Goal: Transaction & Acquisition: Purchase product/service

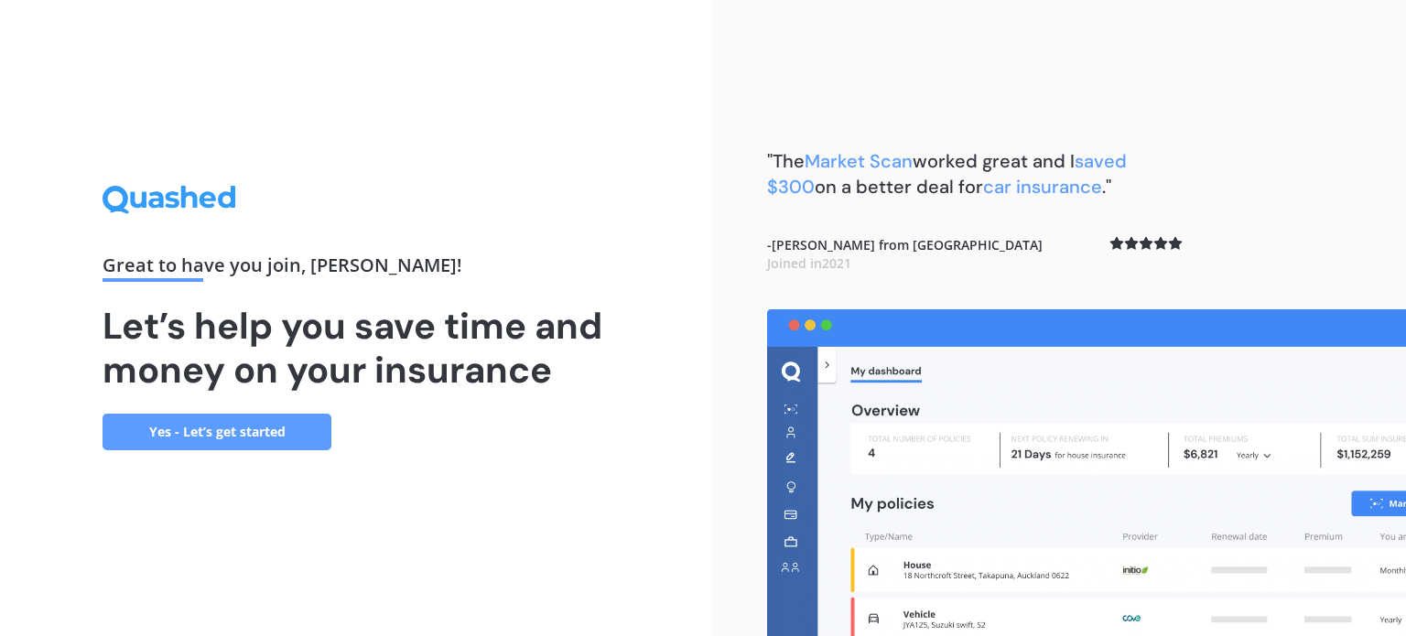
click at [293, 431] on link "Yes - Let’s get started" at bounding box center [217, 432] width 229 height 37
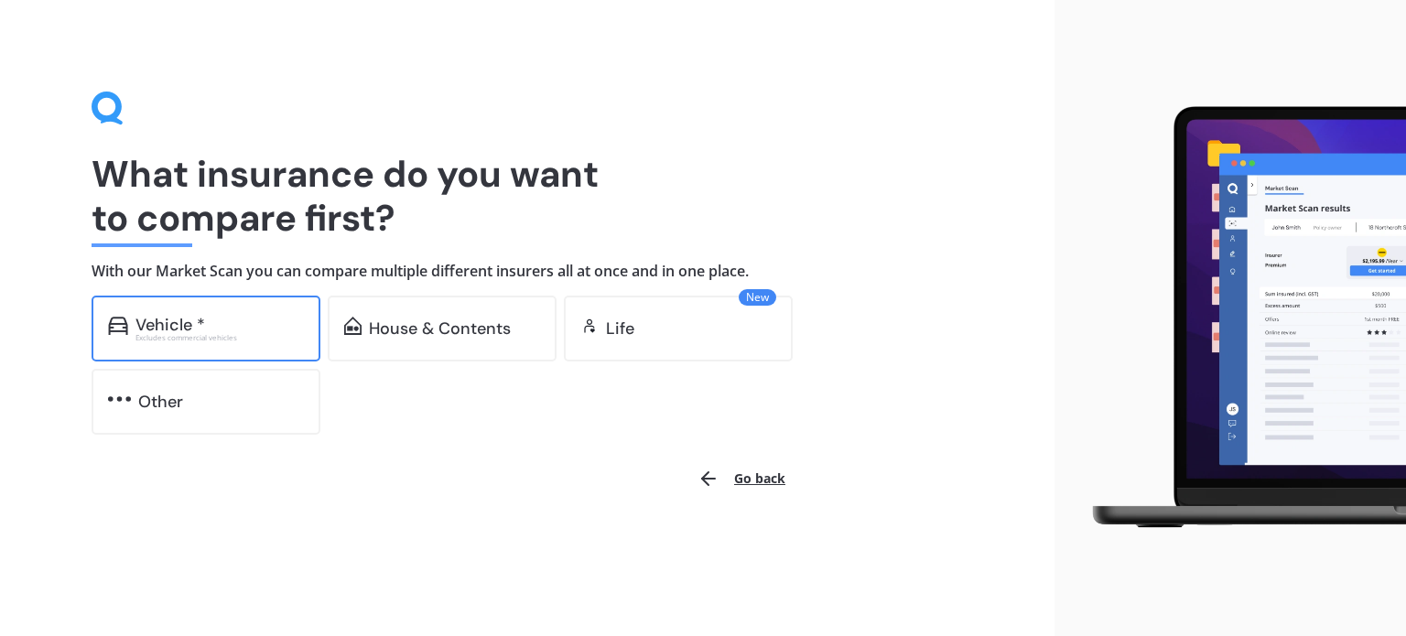
click at [278, 343] on div "Vehicle * Excludes commercial vehicles" at bounding box center [206, 329] width 229 height 66
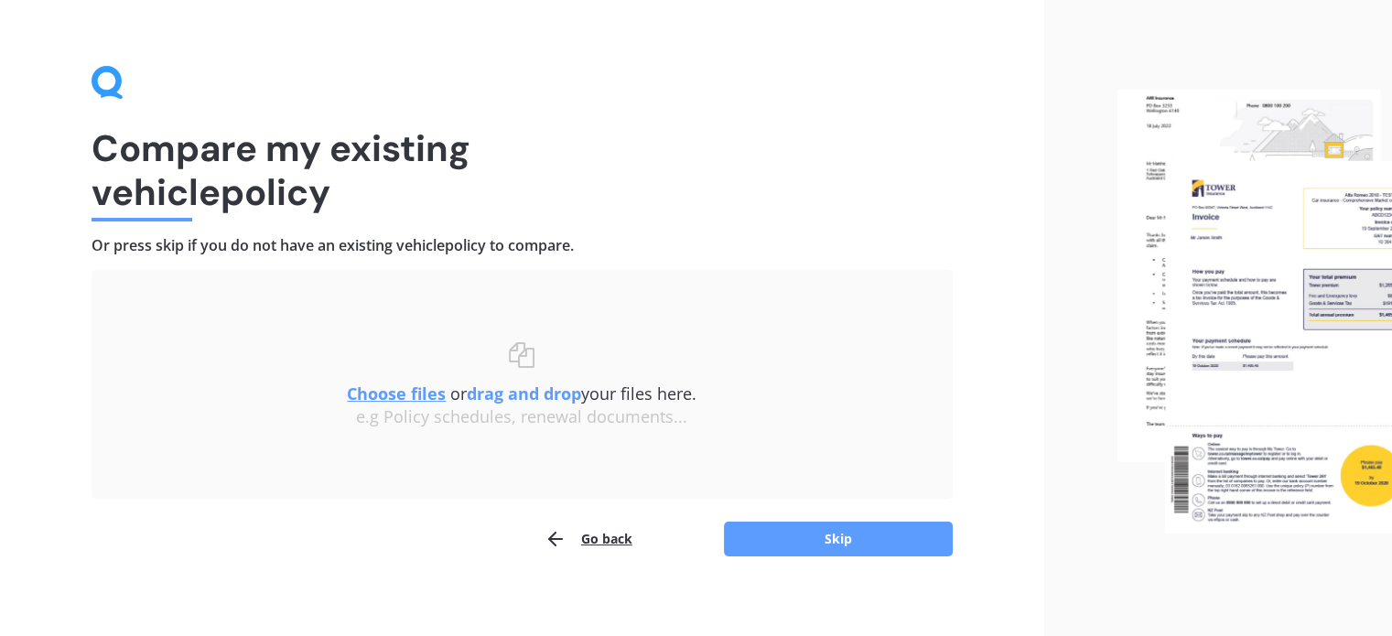
scroll to position [38, 0]
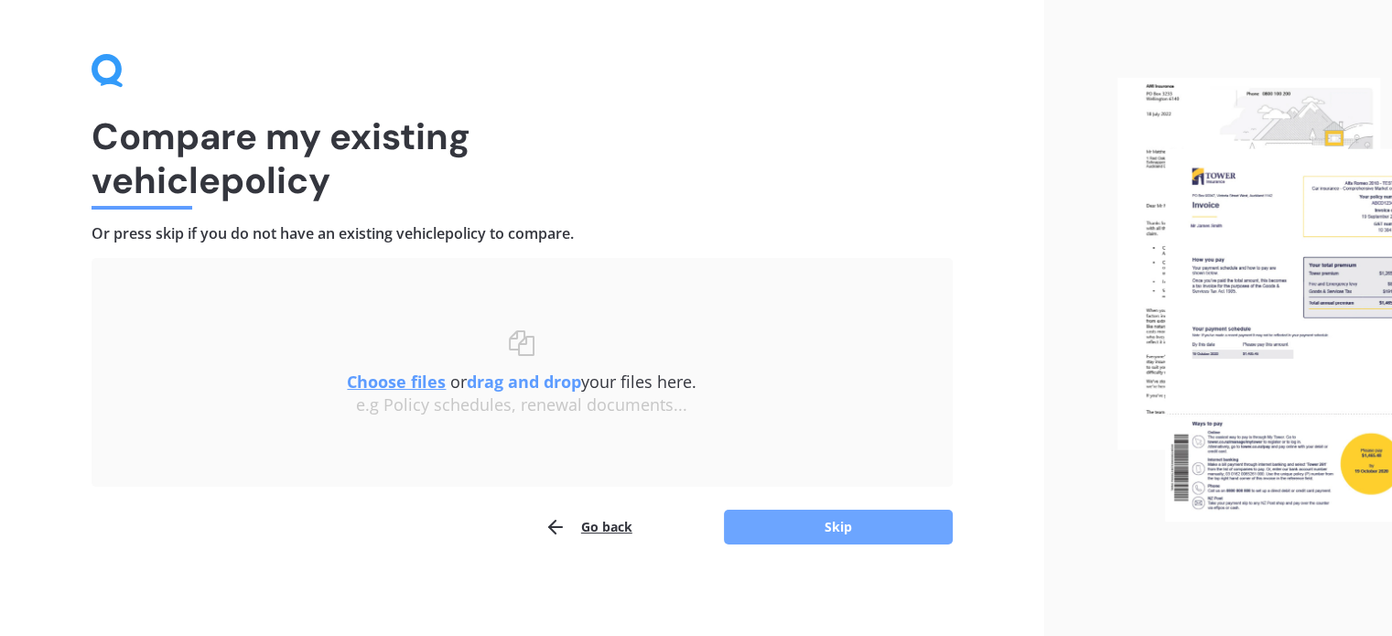
click at [787, 542] on button "Skip" at bounding box center [838, 527] width 229 height 35
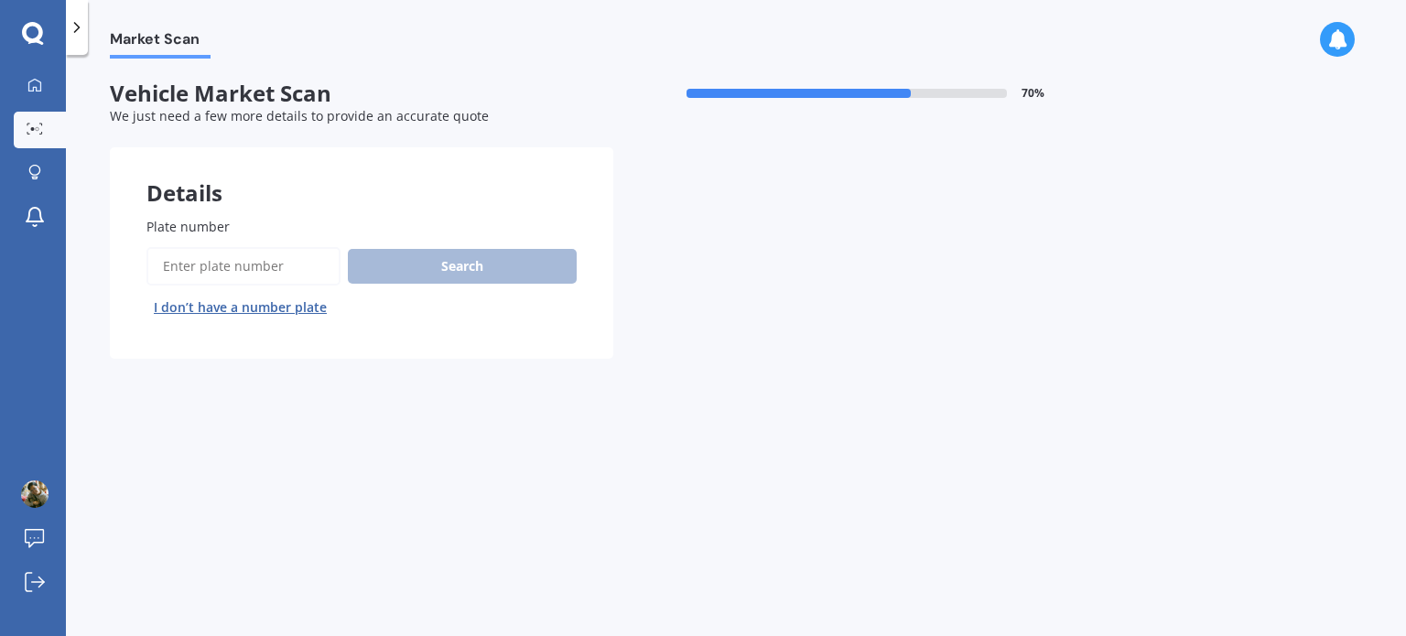
click at [280, 271] on input "Plate number" at bounding box center [243, 266] width 194 height 38
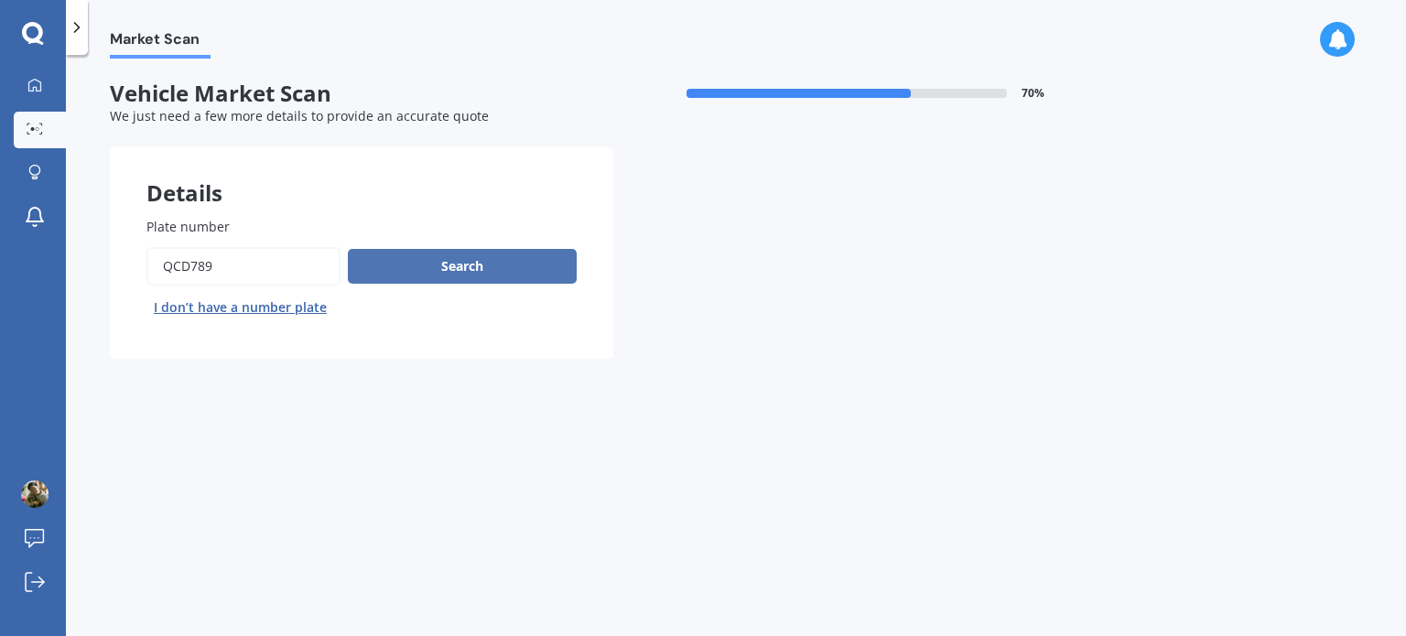
type input "qcd789"
click at [448, 276] on button "Search" at bounding box center [462, 266] width 229 height 35
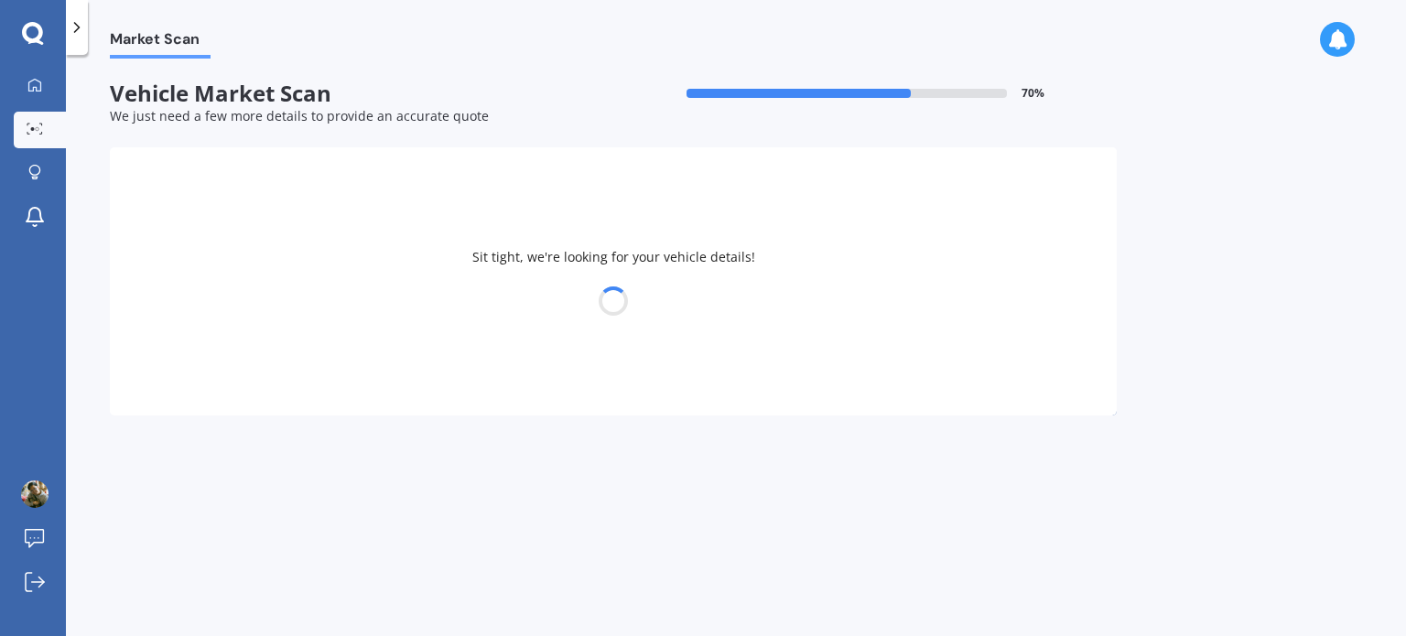
select select "MAZDA"
select select "DEMIO"
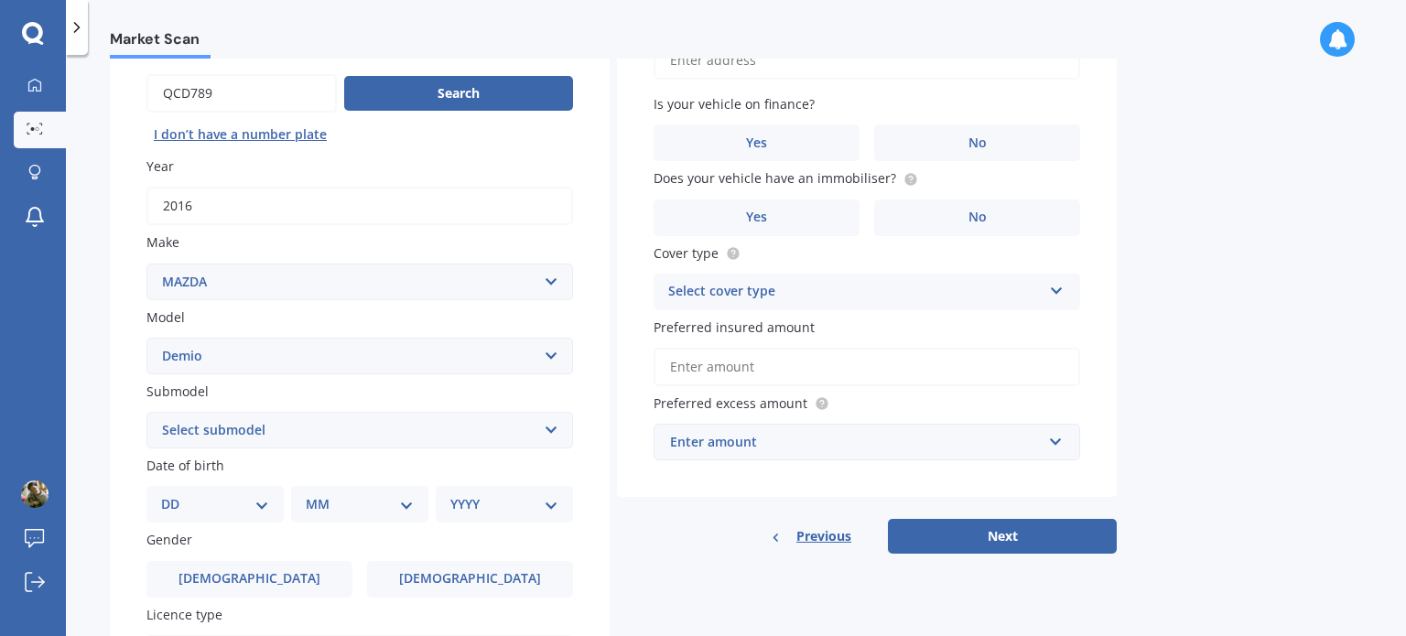
scroll to position [183, 0]
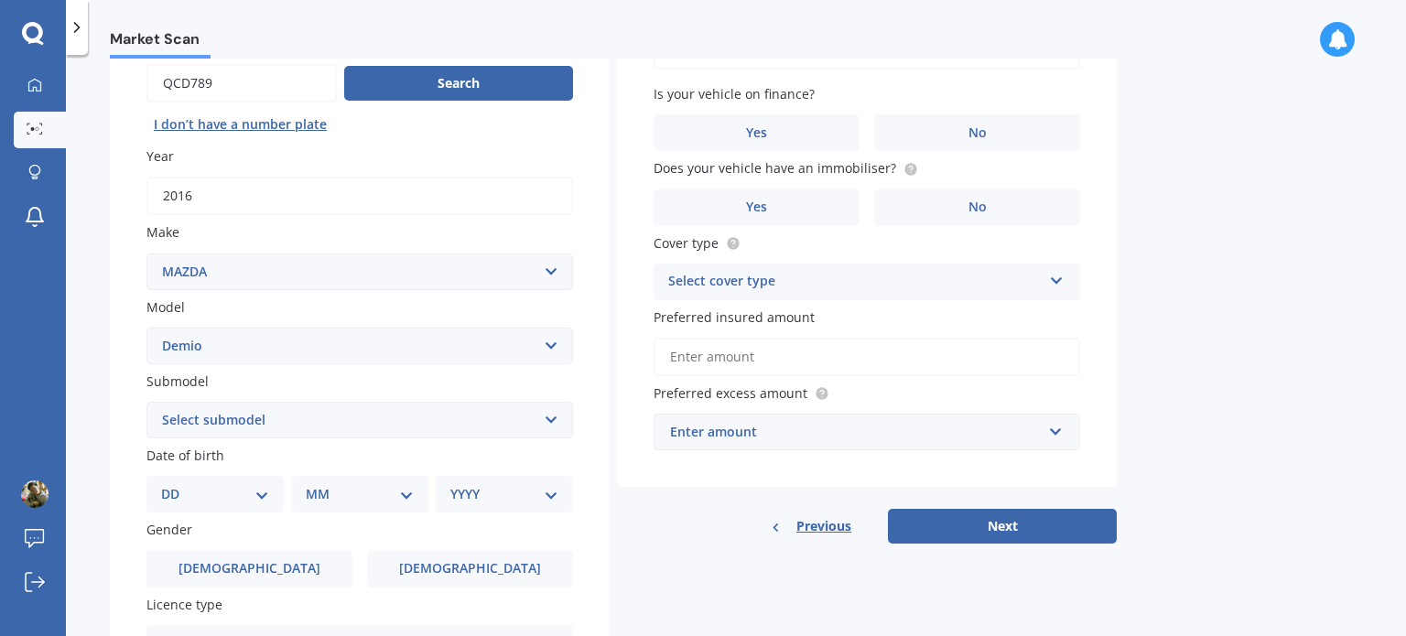
click at [336, 427] on select "Select submodel (All) Diesel Petrol XD Touring Turbo Diesel" at bounding box center [359, 420] width 427 height 37
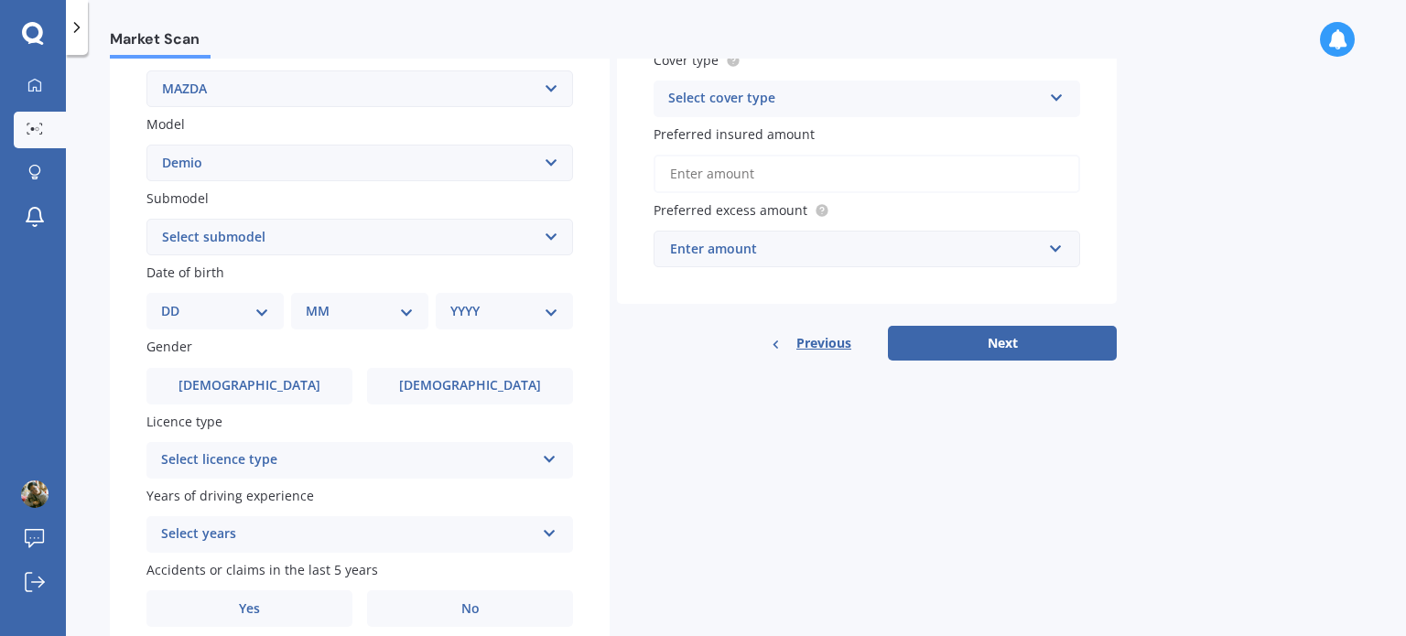
scroll to position [441, 0]
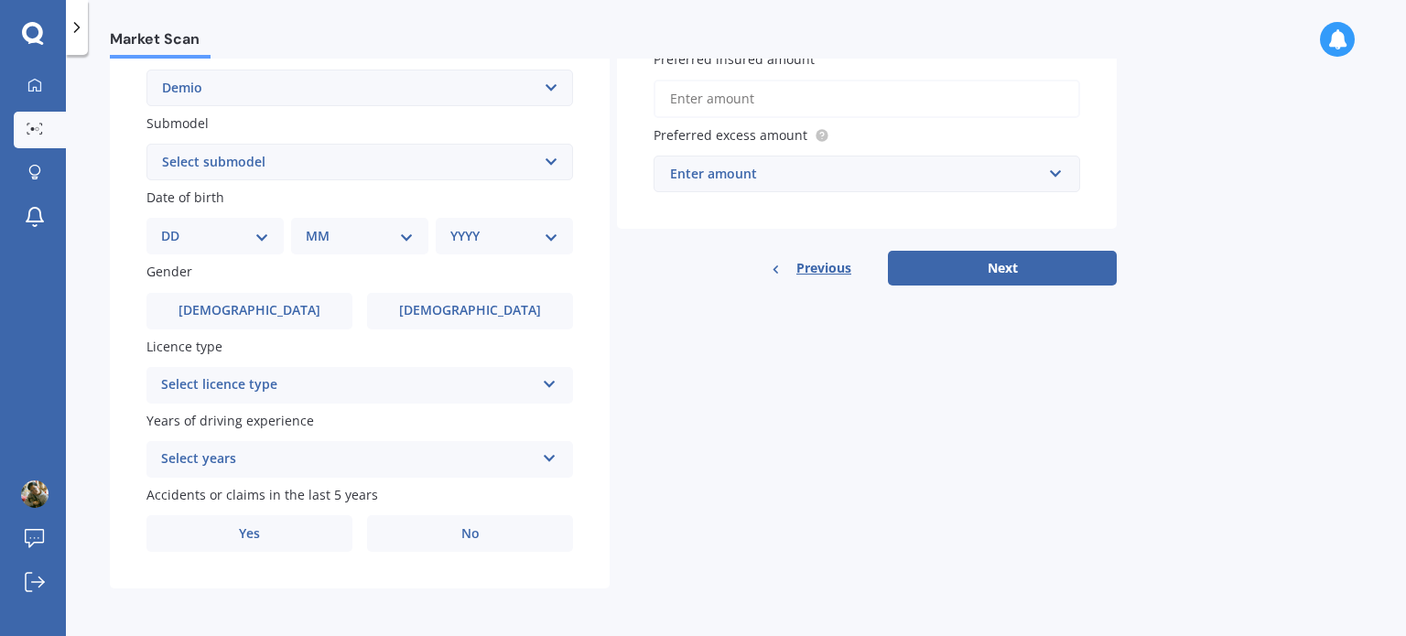
click at [335, 376] on div "Select licence type" at bounding box center [347, 385] width 373 height 22
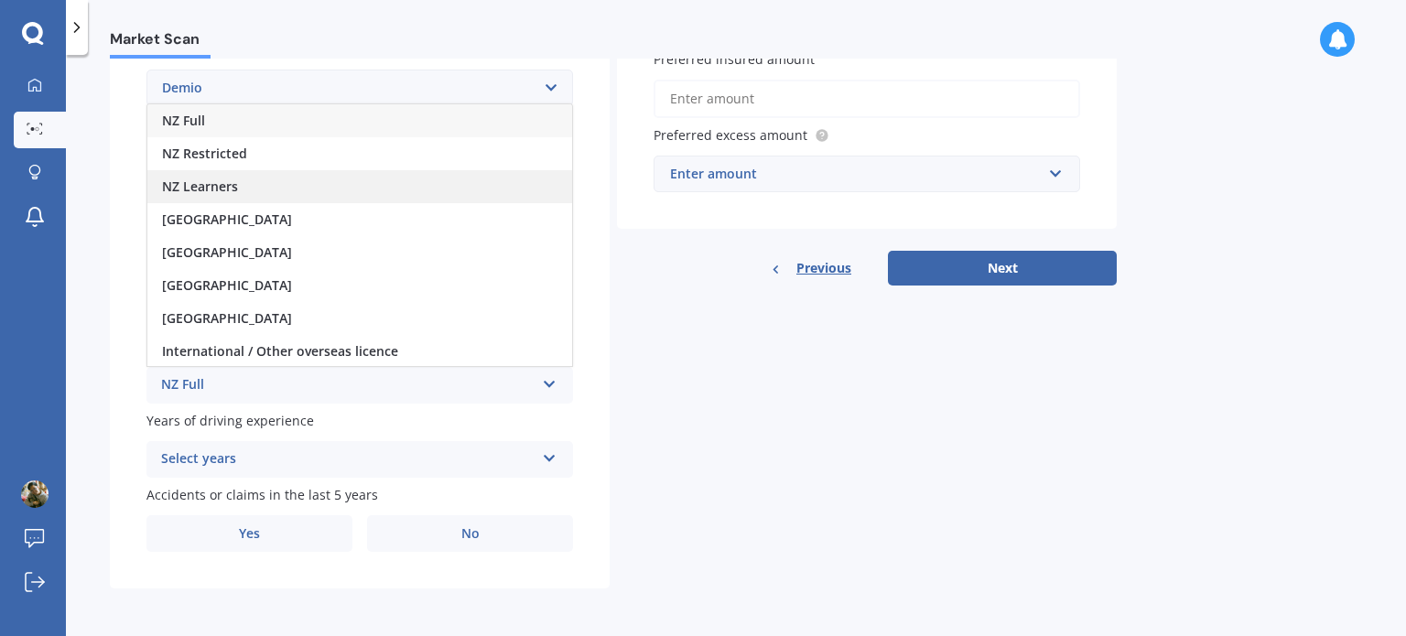
click at [257, 189] on div "NZ Learners" at bounding box center [359, 186] width 425 height 33
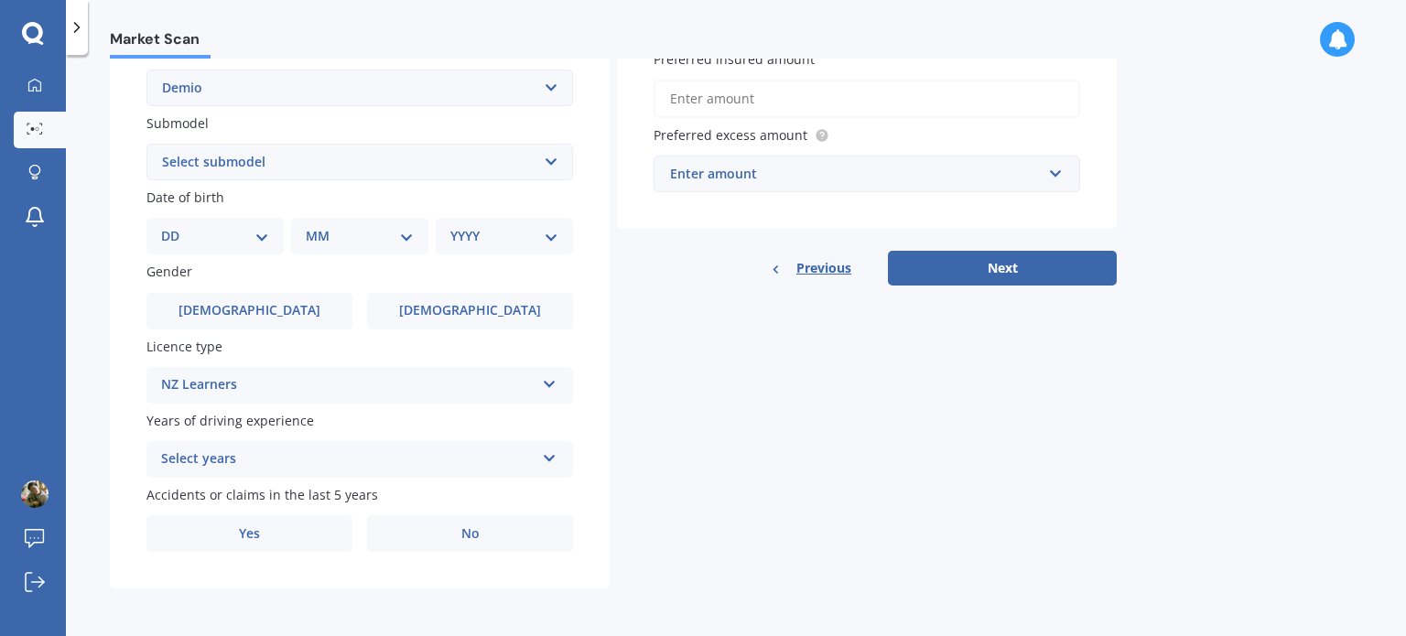
click at [275, 380] on div "NZ Learners" at bounding box center [347, 385] width 373 height 22
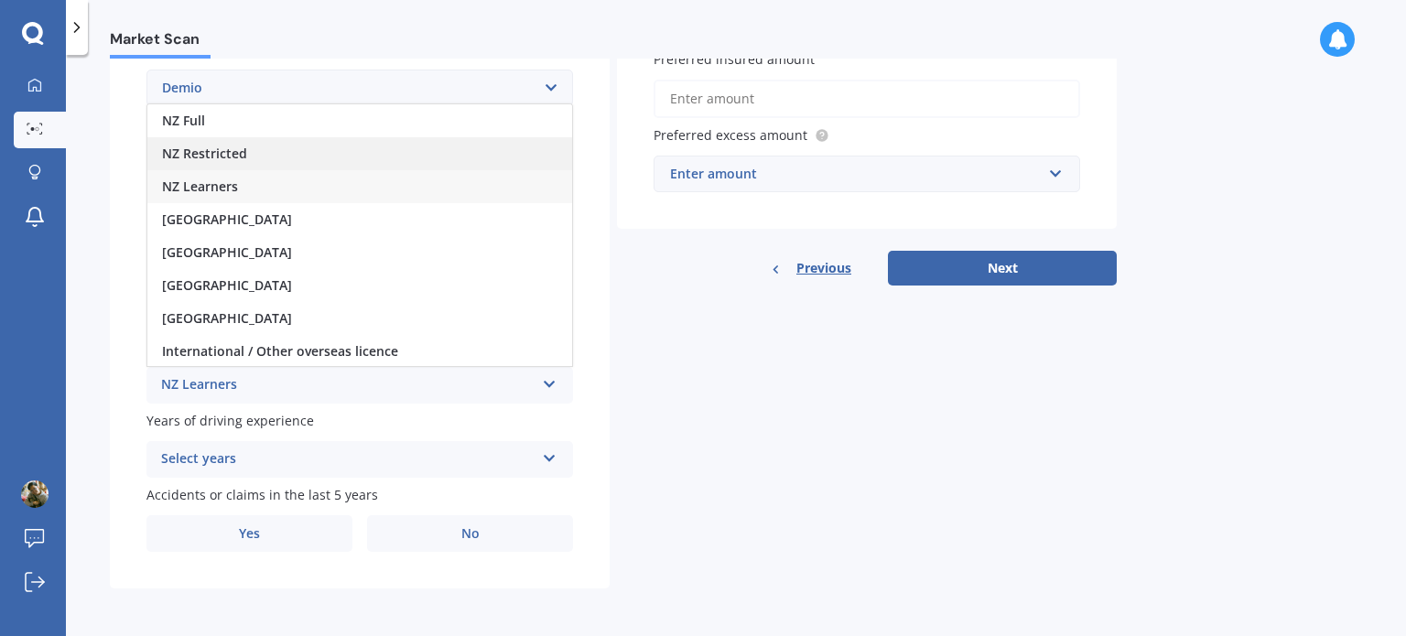
click at [234, 158] on span "NZ Restricted" at bounding box center [204, 153] width 85 height 17
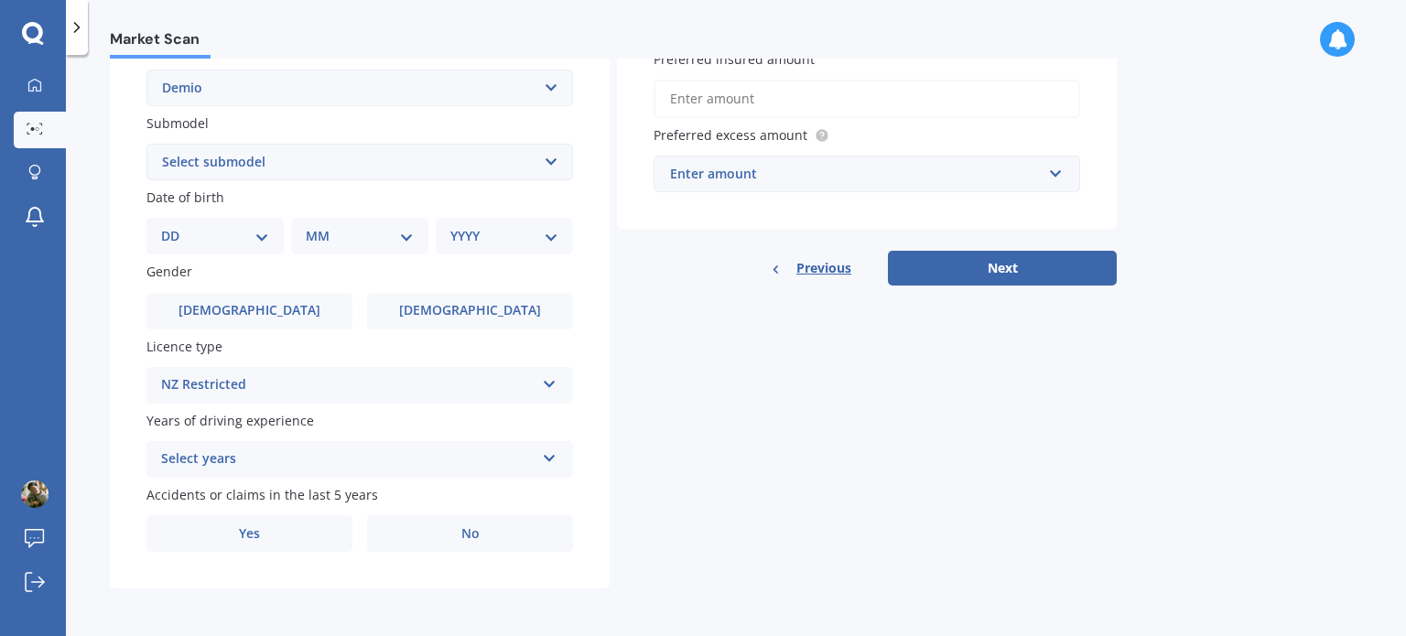
click at [348, 450] on div "Select years" at bounding box center [347, 459] width 373 height 22
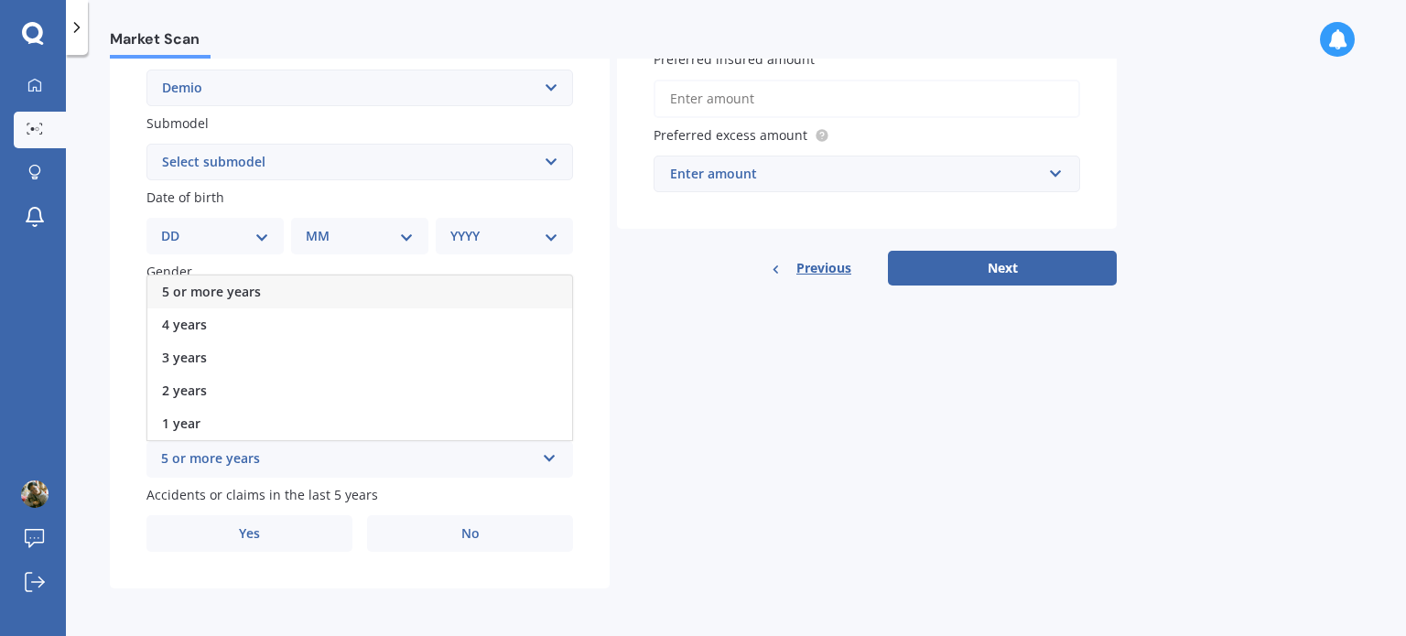
click at [349, 454] on div "5 or more years" at bounding box center [347, 459] width 373 height 22
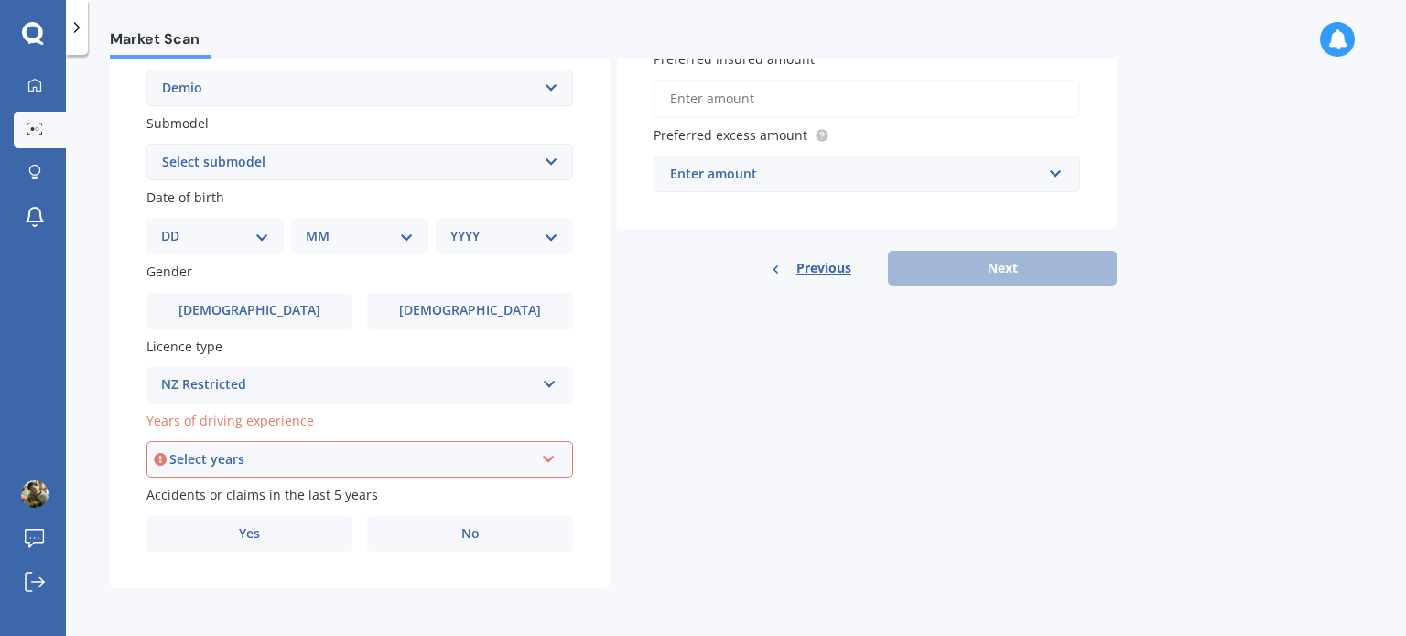
click at [350, 458] on div "Select years" at bounding box center [351, 459] width 364 height 20
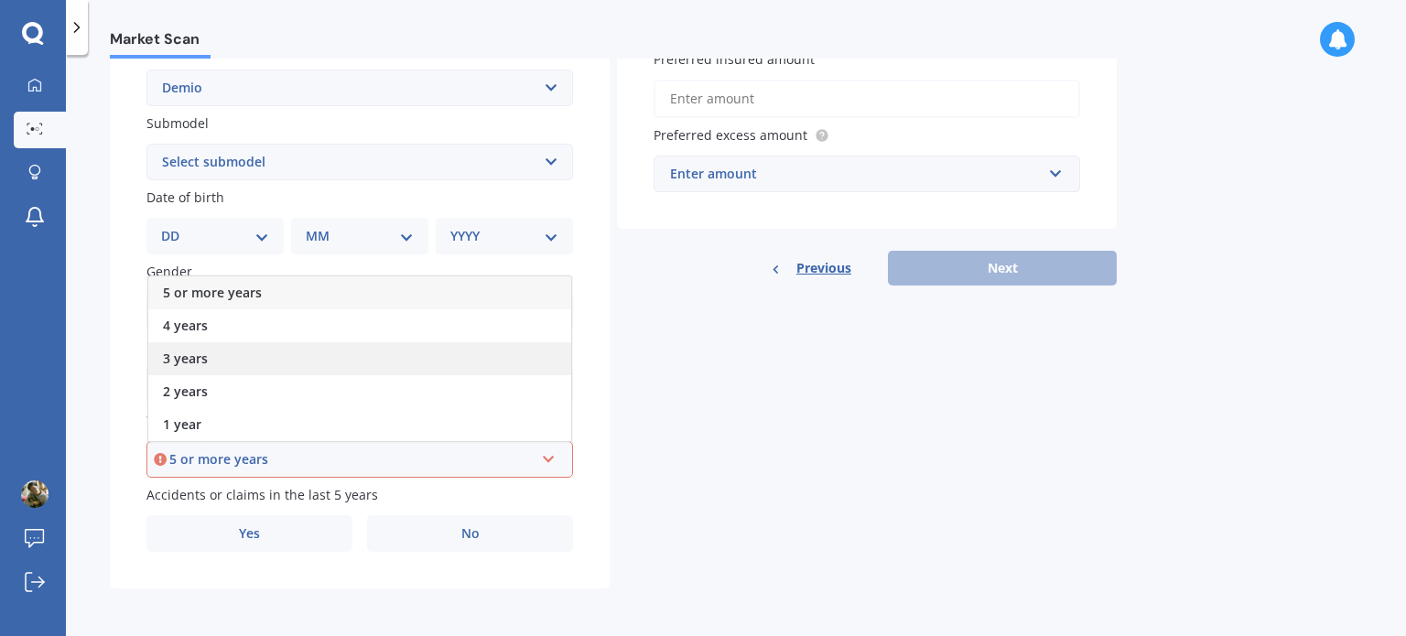
click at [283, 353] on div "3 years" at bounding box center [359, 358] width 423 height 33
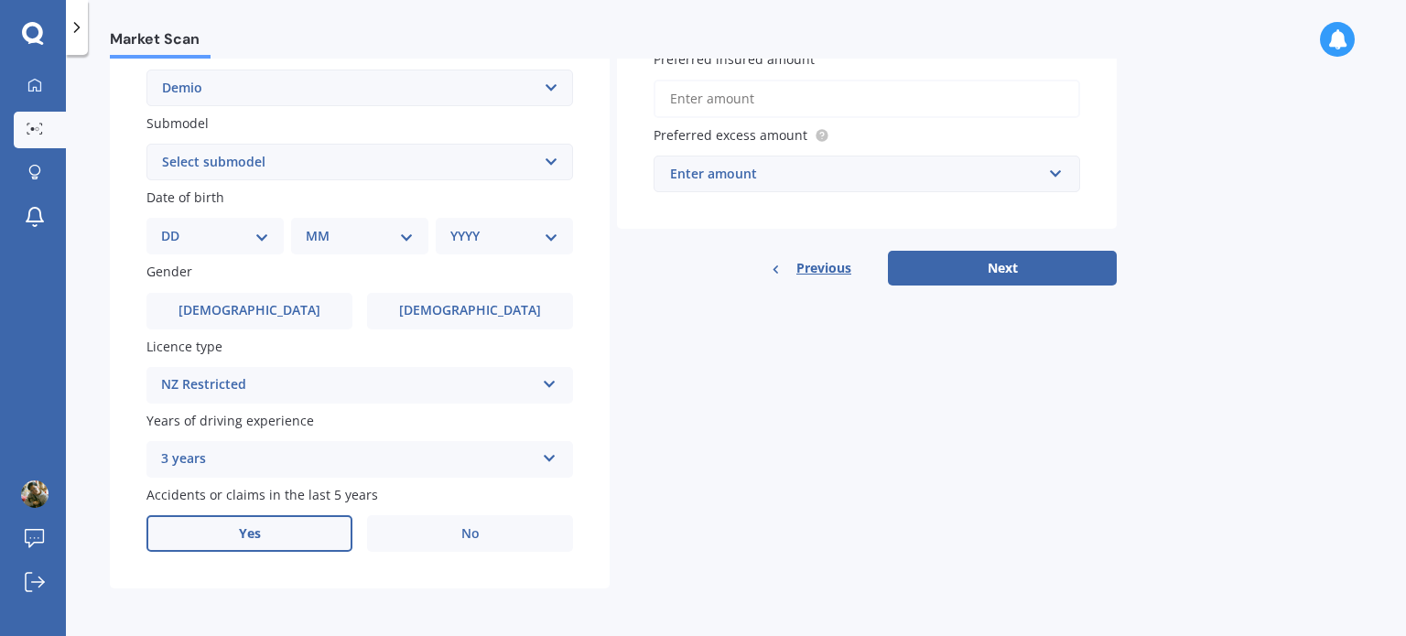
click at [333, 530] on label "Yes" at bounding box center [249, 533] width 206 height 37
click at [0, 0] on input "Yes" at bounding box center [0, 0] width 0 height 0
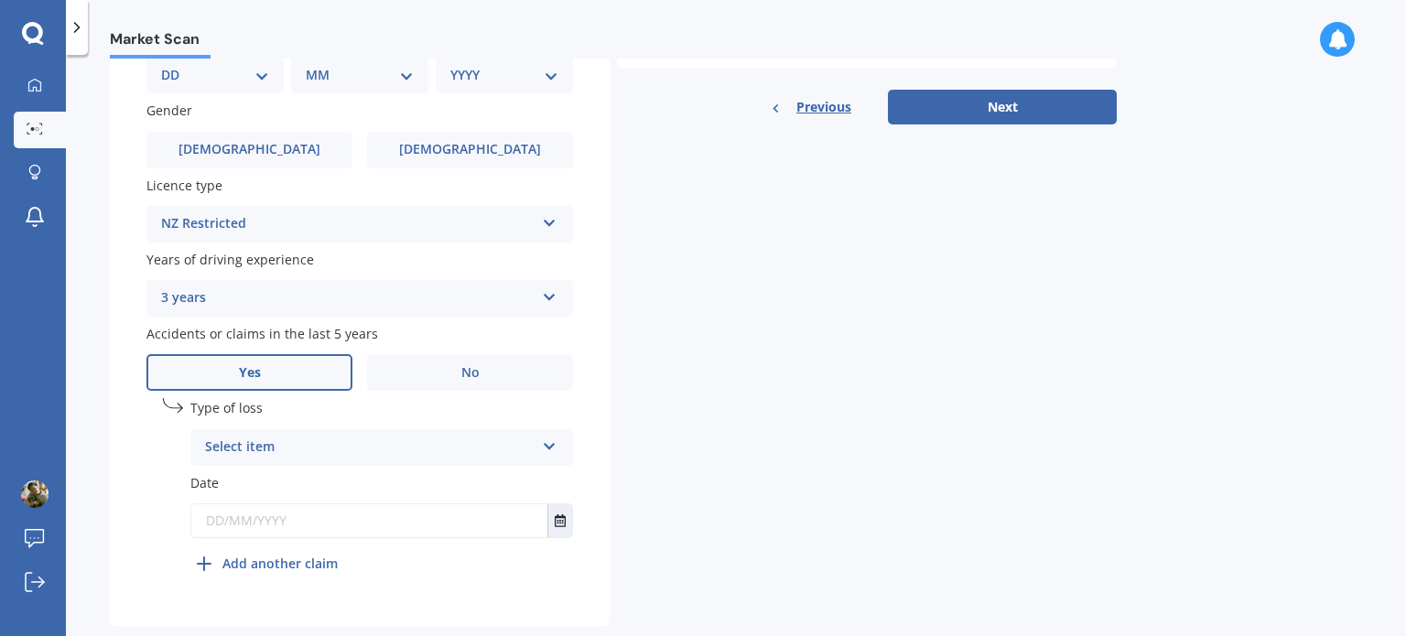
scroll to position [640, 0]
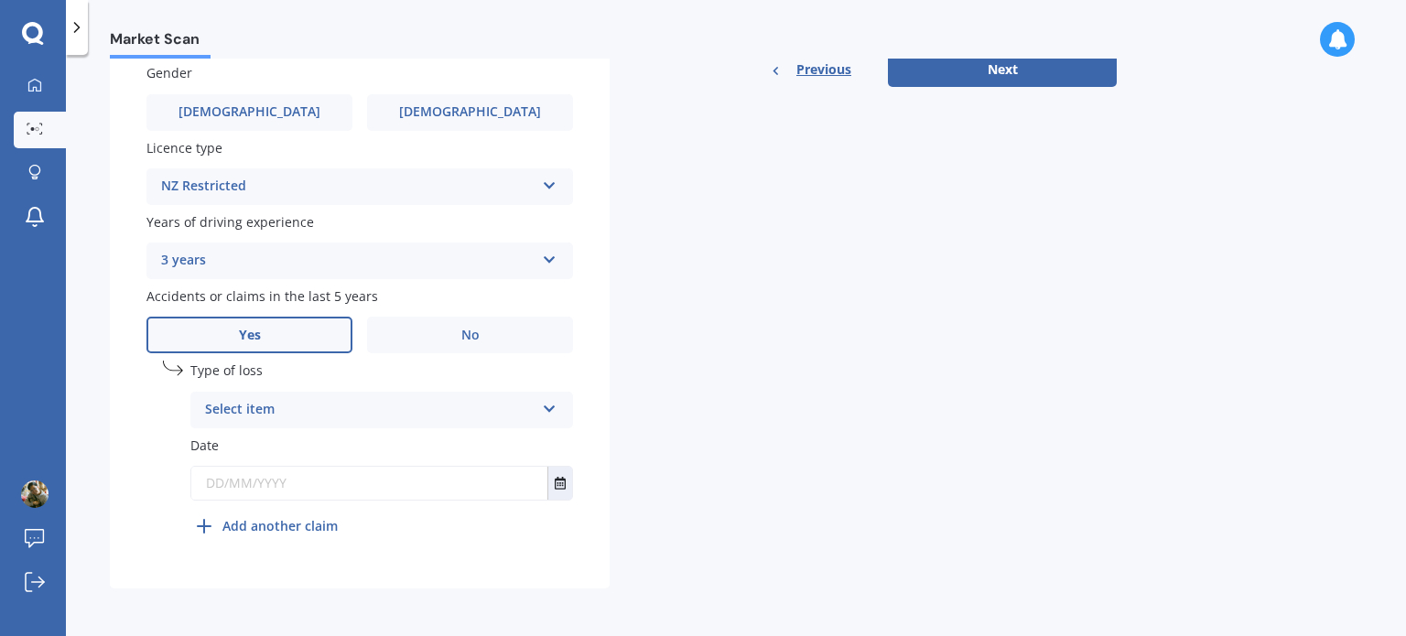
click at [362, 419] on div "Select item" at bounding box center [370, 410] width 330 height 22
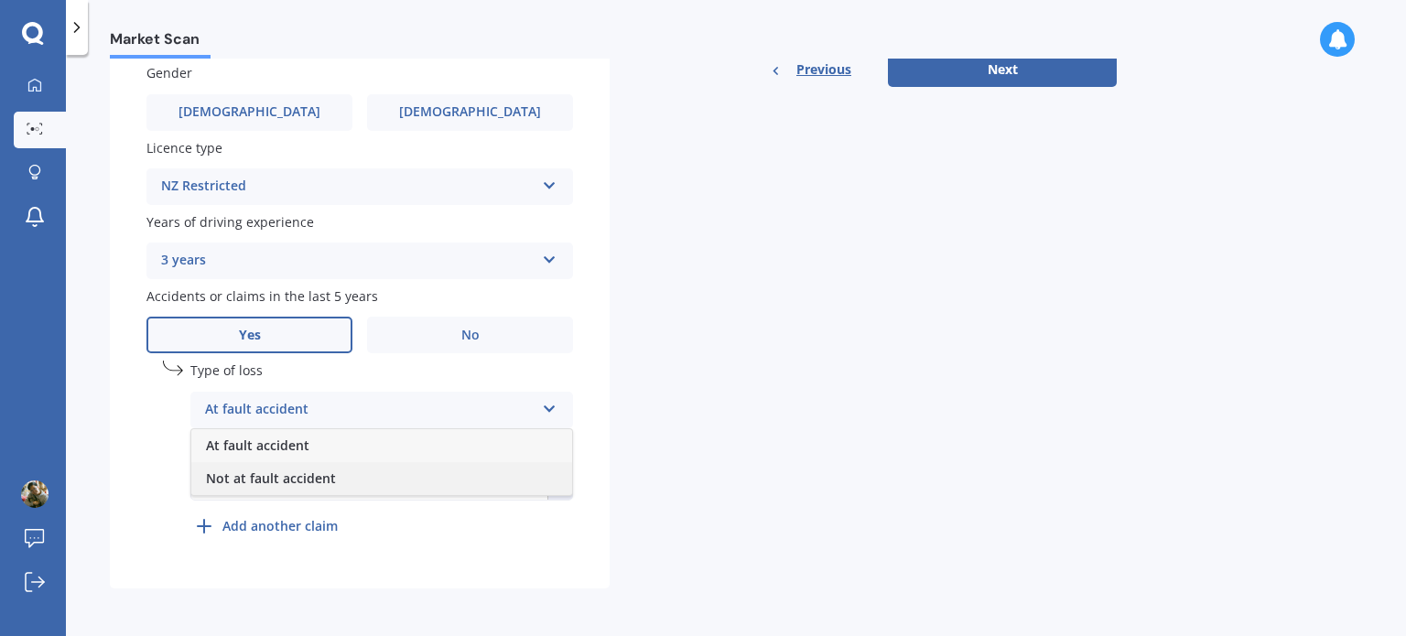
click at [337, 481] on div "Not at fault accident" at bounding box center [381, 478] width 381 height 33
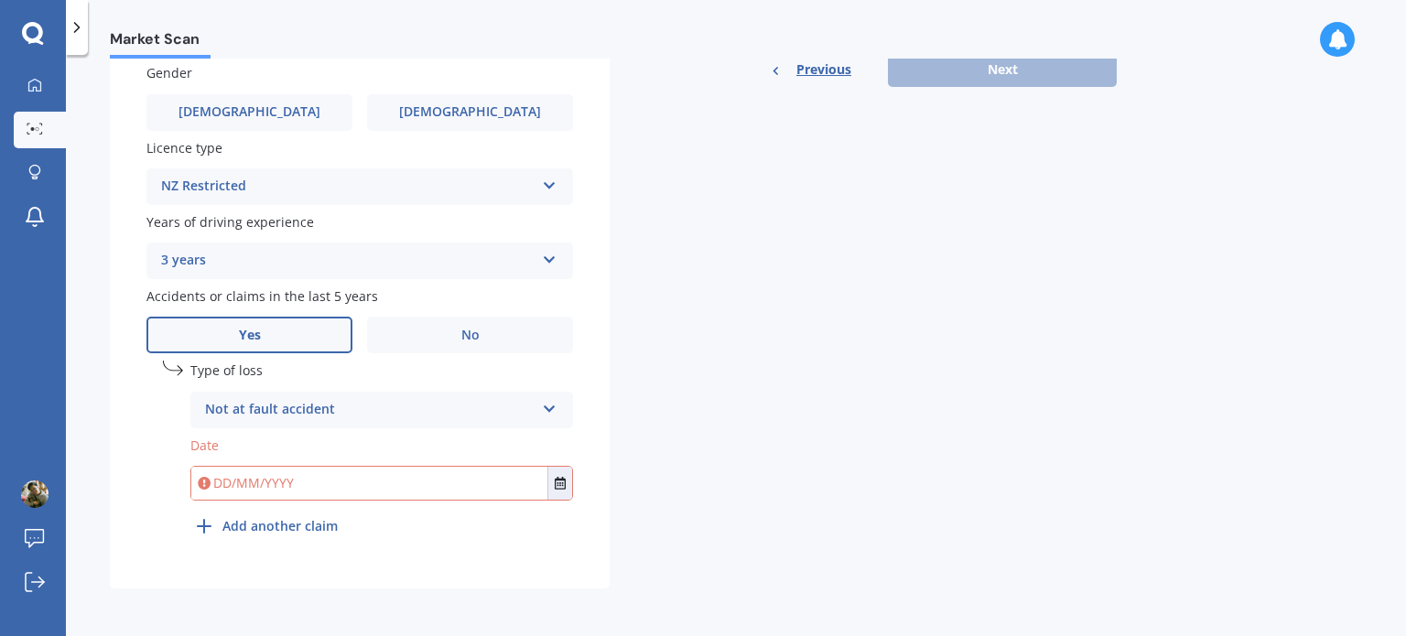
click at [337, 481] on input "text" at bounding box center [369, 483] width 356 height 33
click at [557, 479] on icon "Select date" at bounding box center [560, 483] width 11 height 13
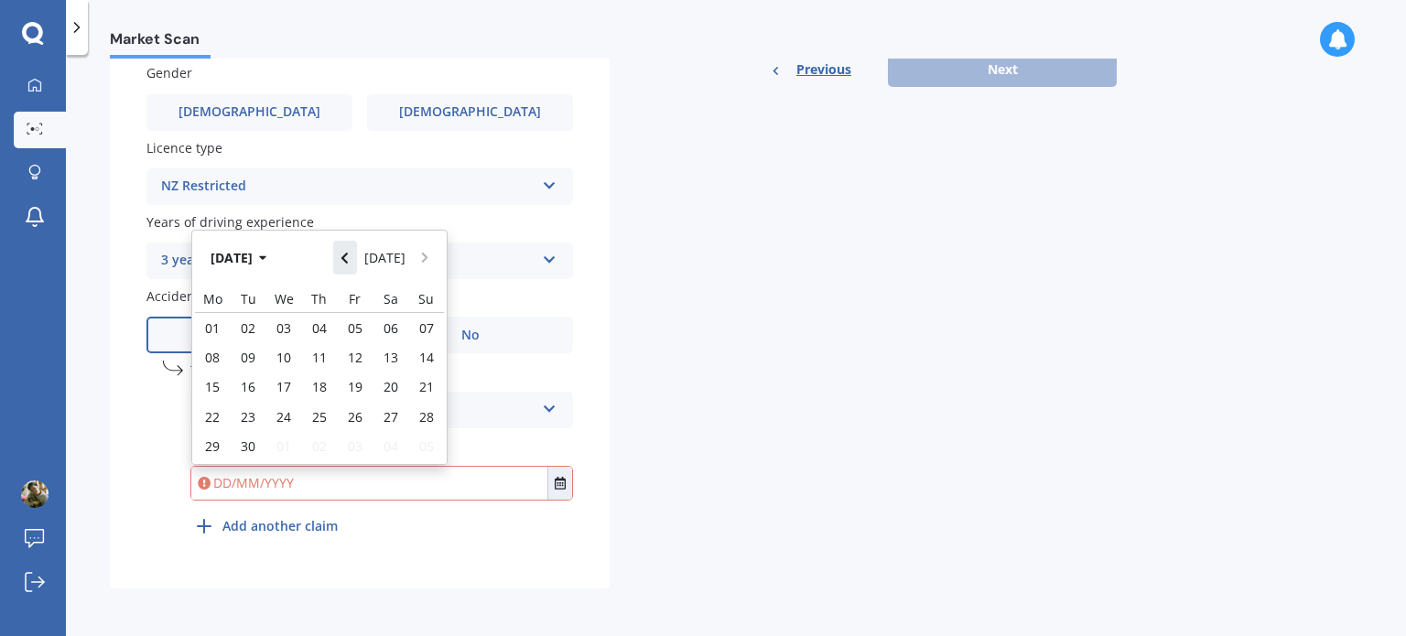
click at [349, 256] on icon "Navigate back" at bounding box center [344, 258] width 8 height 13
click at [349, 256] on icon "Navigate back" at bounding box center [344, 252] width 8 height 13
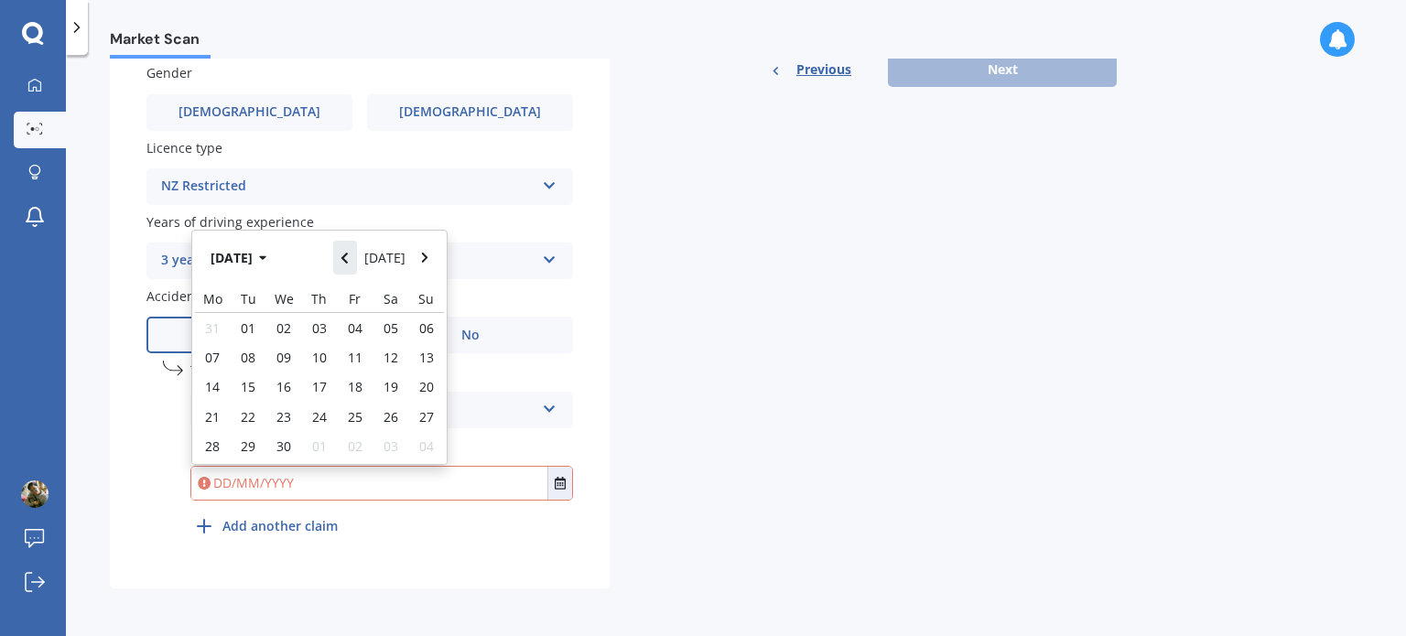
click at [349, 256] on icon "Navigate back" at bounding box center [344, 258] width 8 height 13
click at [355, 351] on span "07" at bounding box center [355, 345] width 15 height 17
type input "[DATE]"
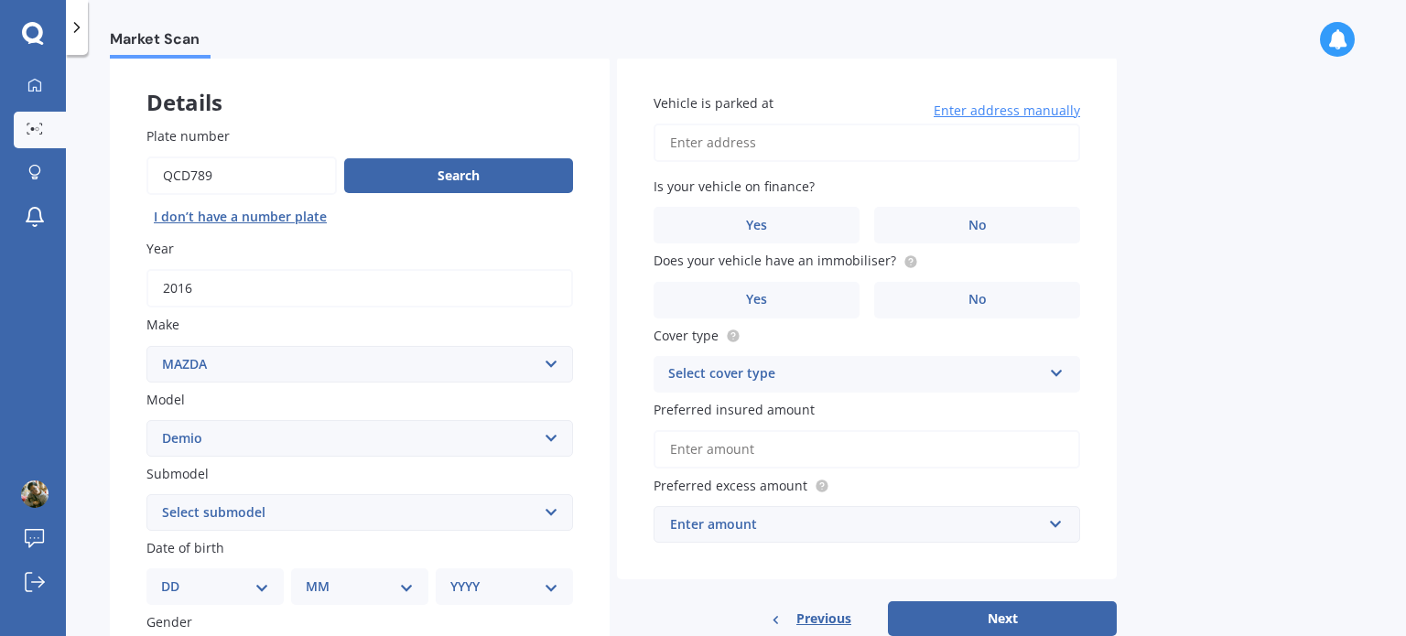
scroll to position [0, 0]
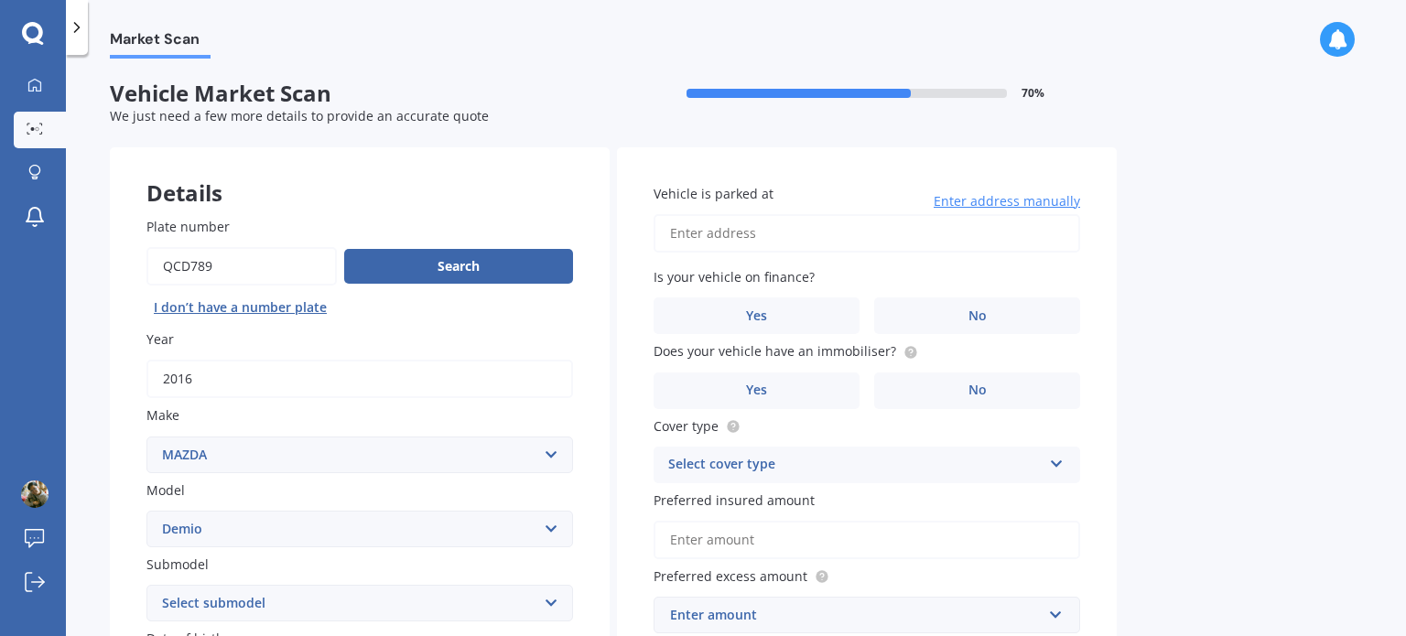
click at [864, 235] on input "Vehicle is parked at" at bounding box center [867, 233] width 427 height 38
type input "[STREET_ADDRESS]"
click at [921, 313] on label "No" at bounding box center [977, 315] width 206 height 37
click at [0, 0] on input "No" at bounding box center [0, 0] width 0 height 0
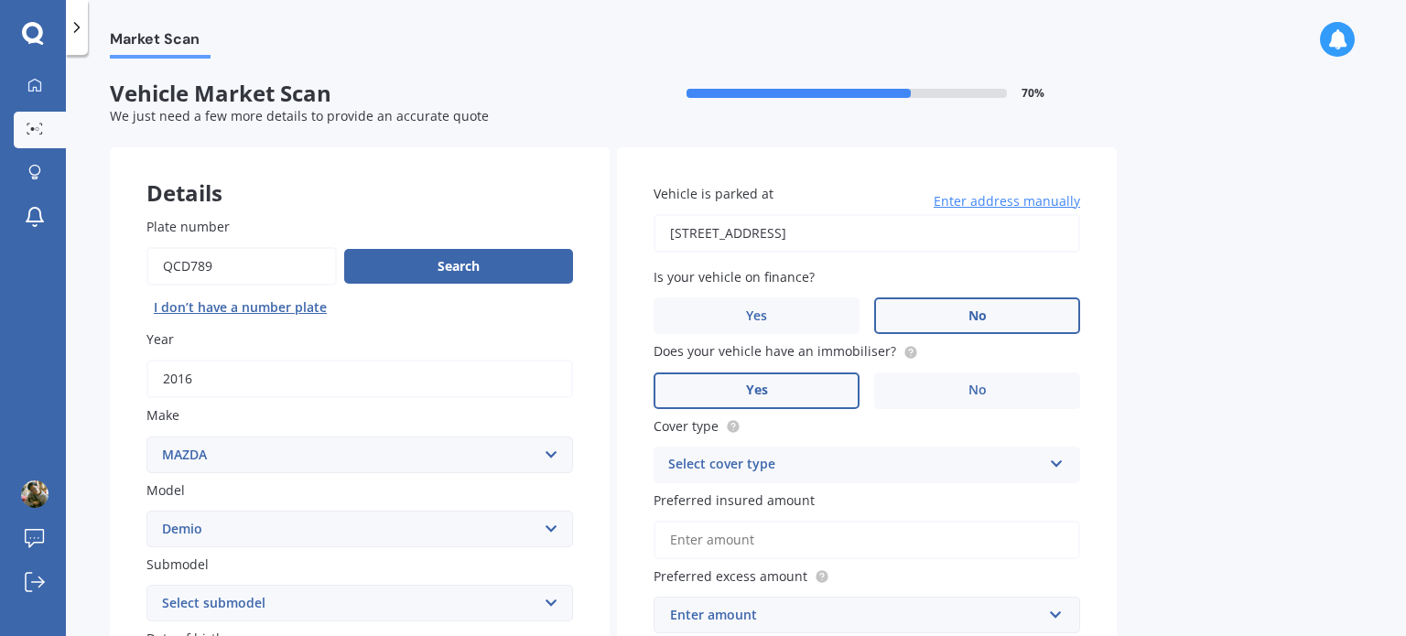
click at [805, 394] on label "Yes" at bounding box center [757, 391] width 206 height 37
click at [0, 0] on input "Yes" at bounding box center [0, 0] width 0 height 0
click at [786, 462] on div "Select cover type" at bounding box center [854, 465] width 373 height 22
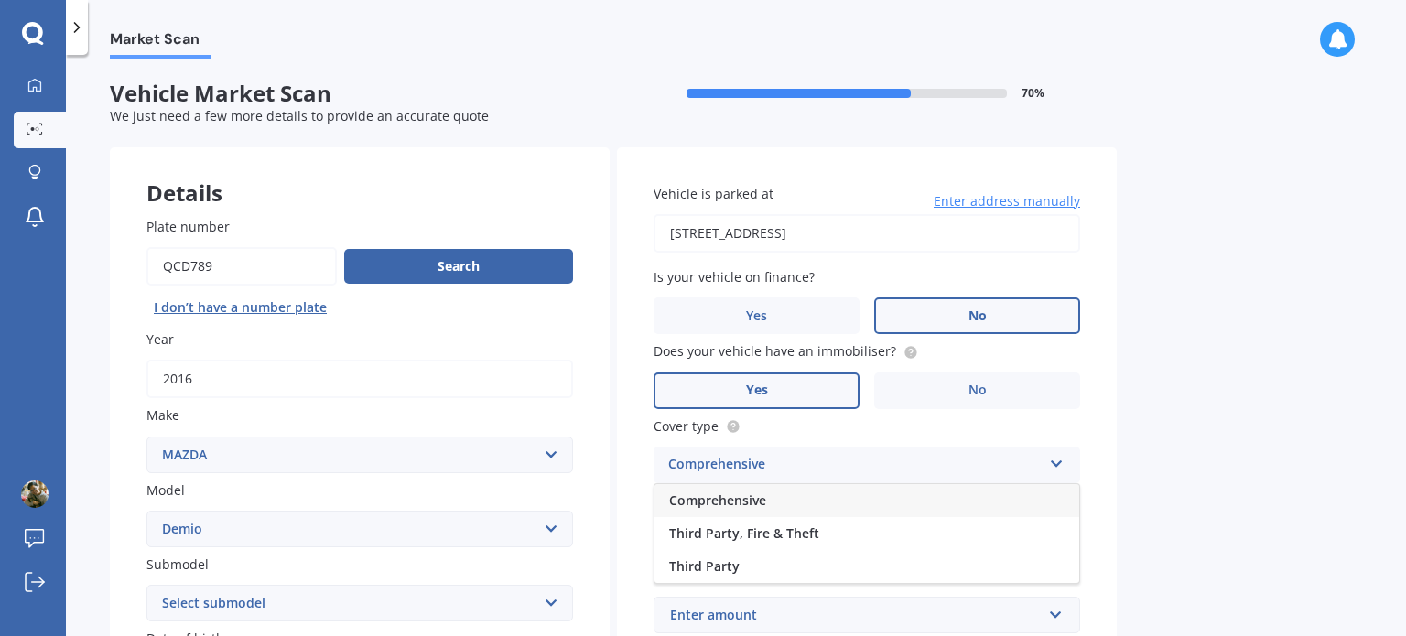
click at [764, 501] on span "Comprehensive" at bounding box center [717, 500] width 97 height 17
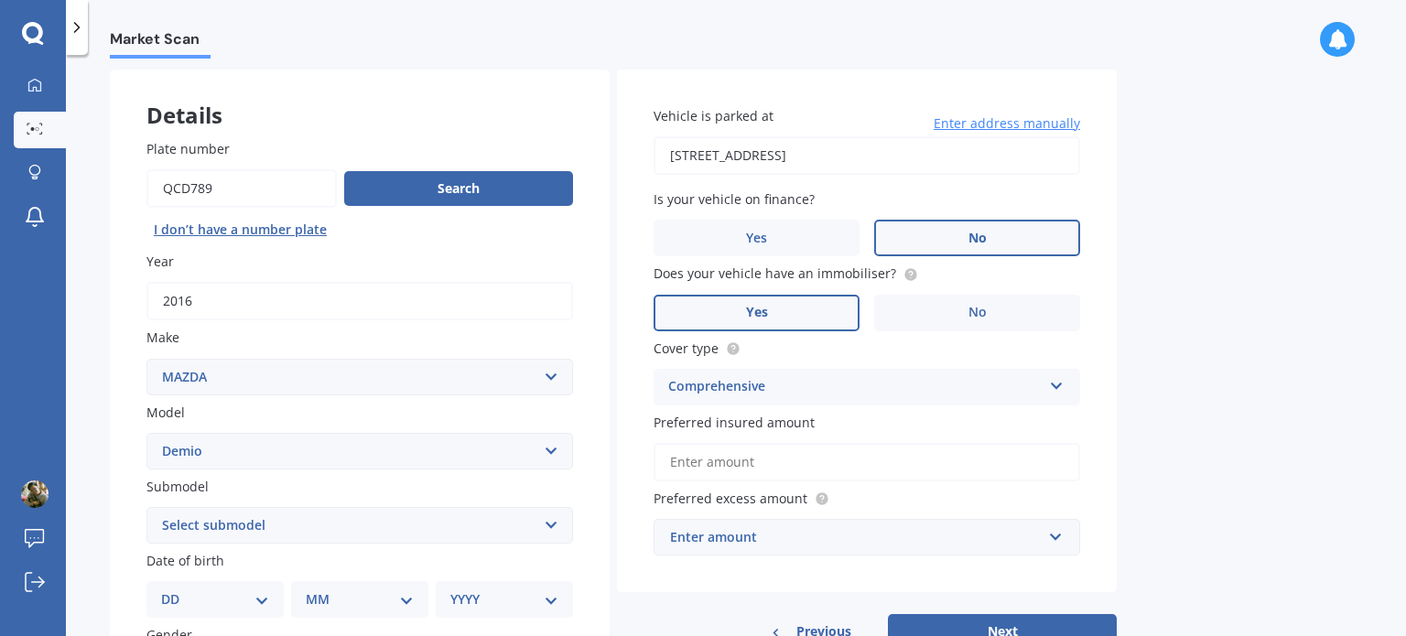
scroll to position [183, 0]
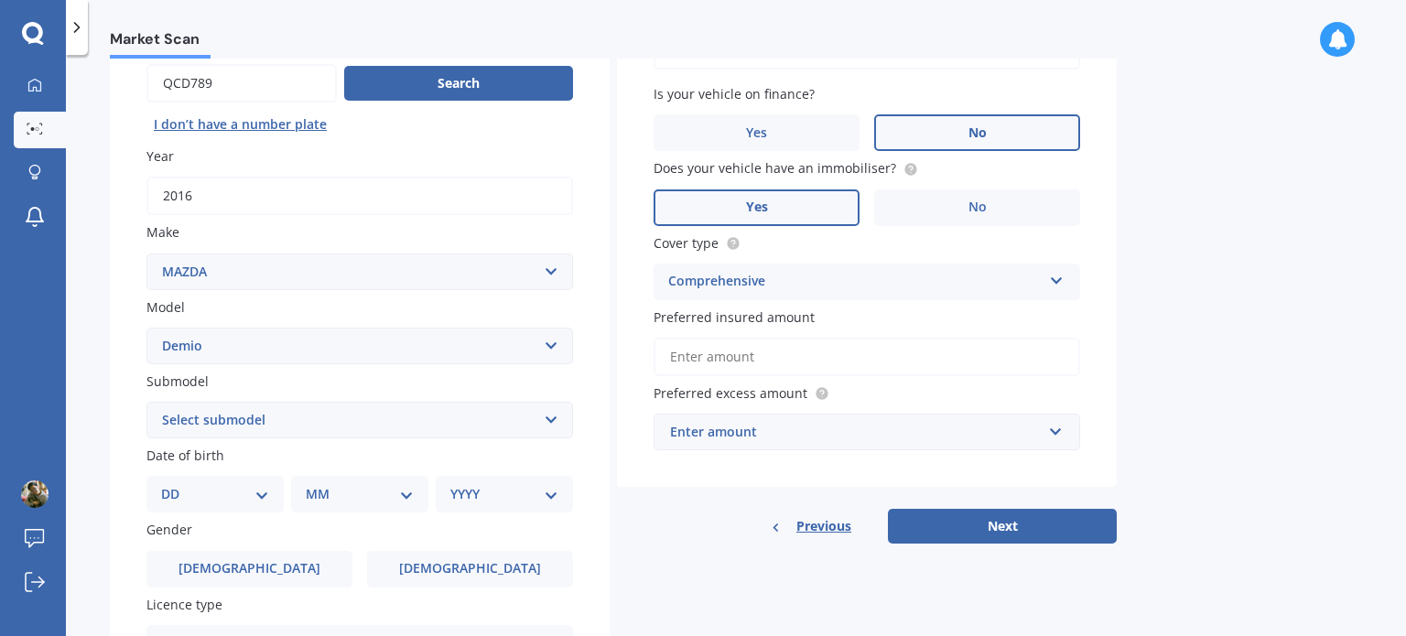
click at [791, 362] on input "Preferred insured amount" at bounding box center [867, 357] width 427 height 38
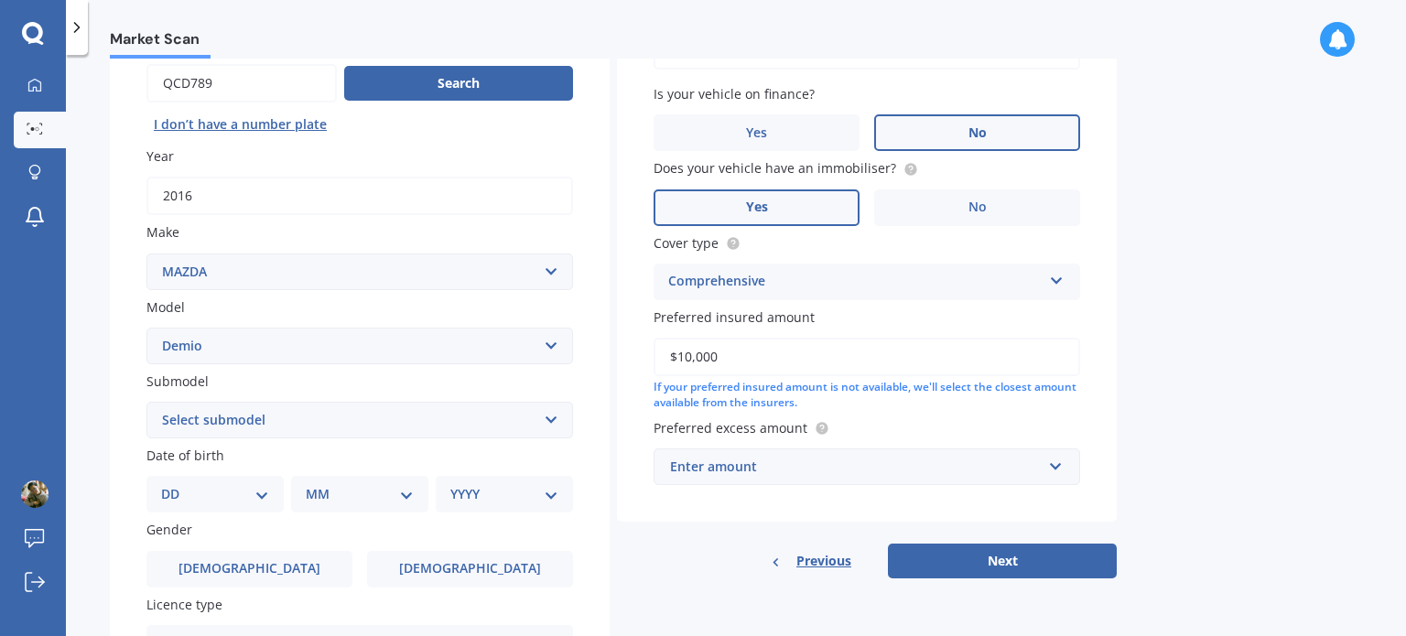
type input "$10,000"
click at [733, 465] on div "Enter amount" at bounding box center [856, 467] width 372 height 20
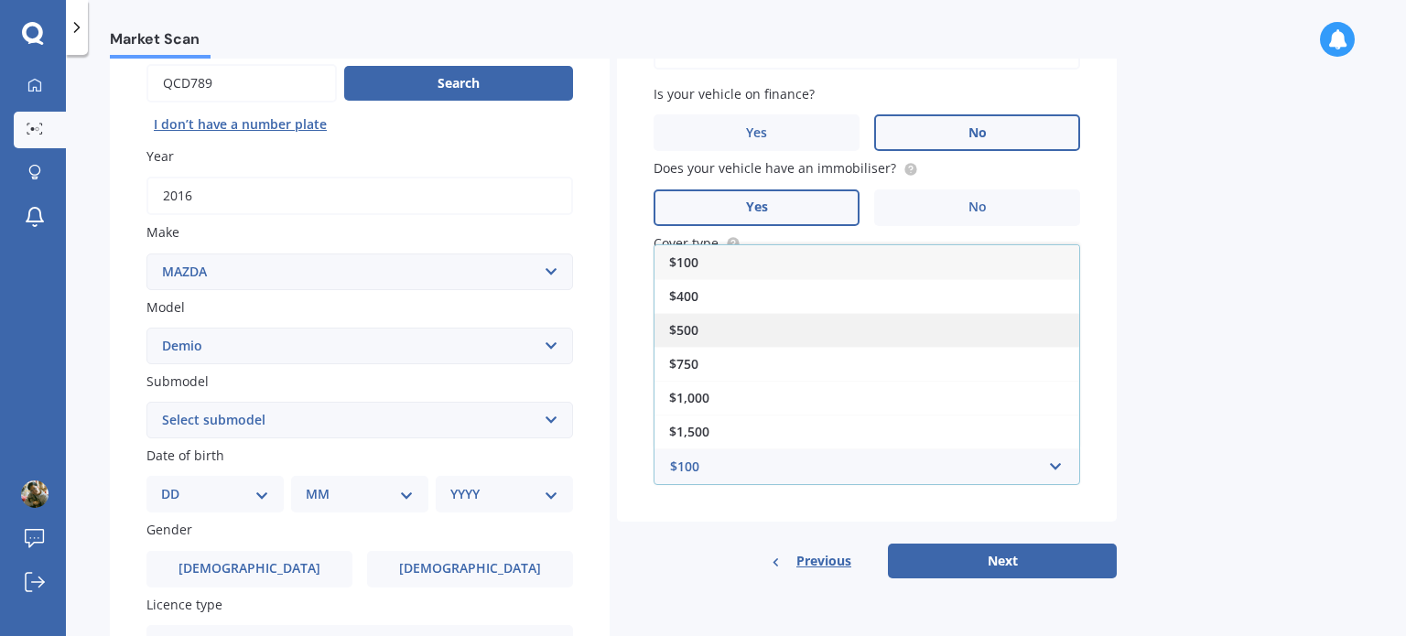
click at [714, 340] on div "$500" at bounding box center [866, 330] width 425 height 34
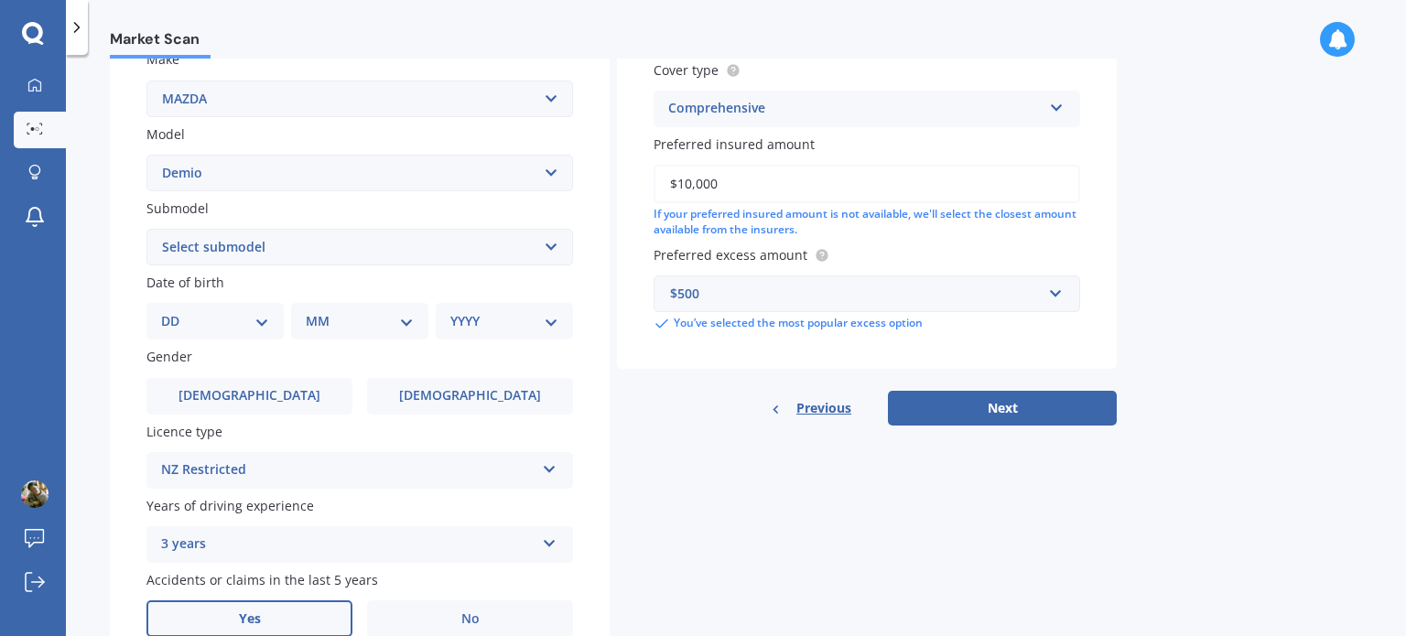
scroll to position [366, 0]
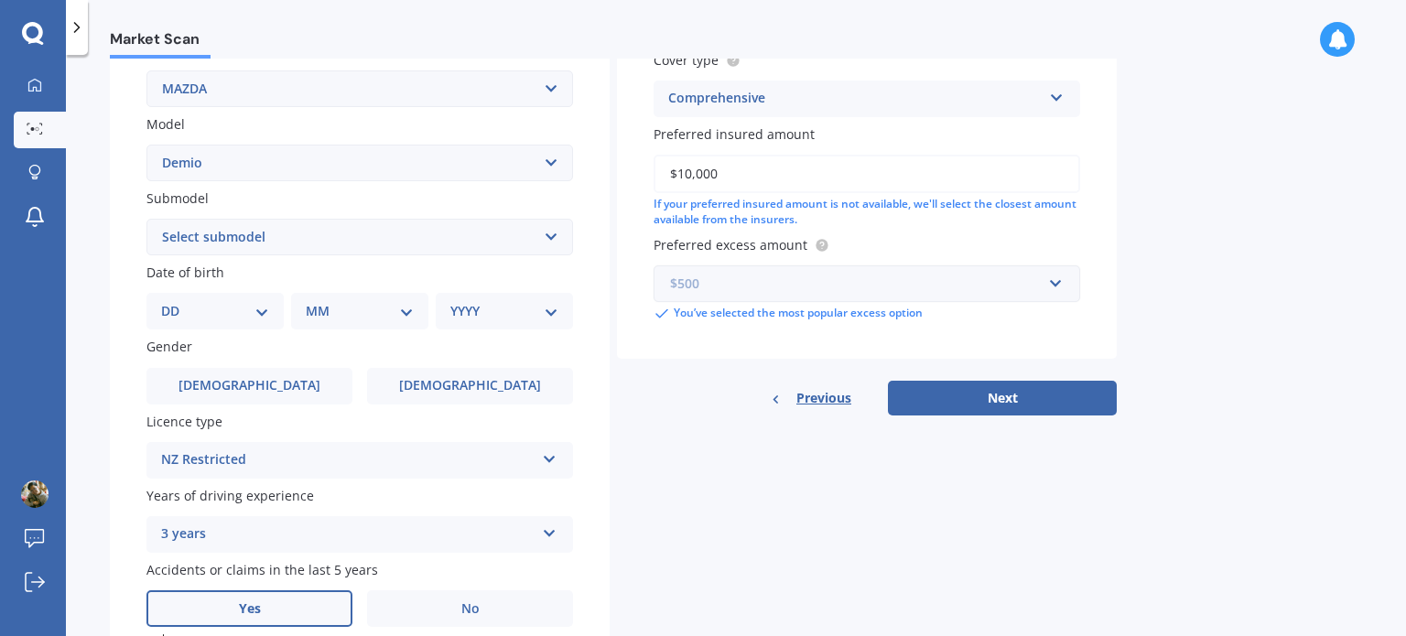
click at [719, 294] on input "text" at bounding box center [860, 283] width 410 height 35
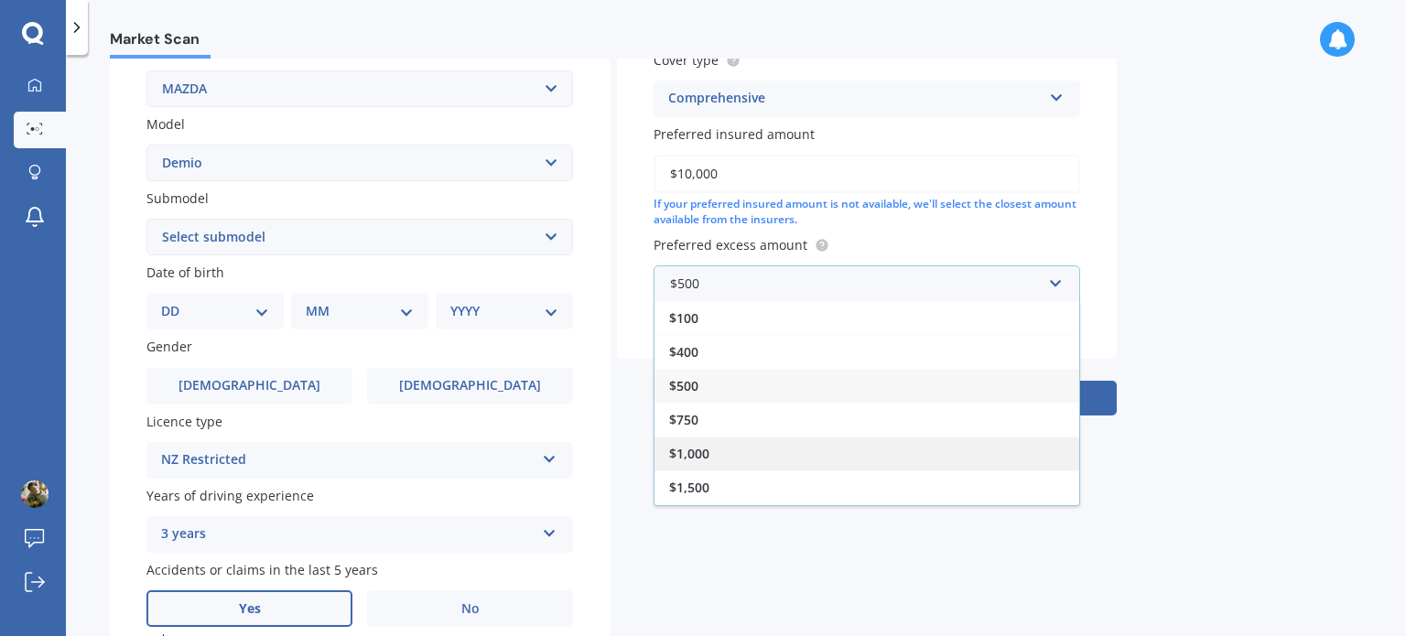
click at [716, 438] on div "$1,000" at bounding box center [866, 454] width 425 height 34
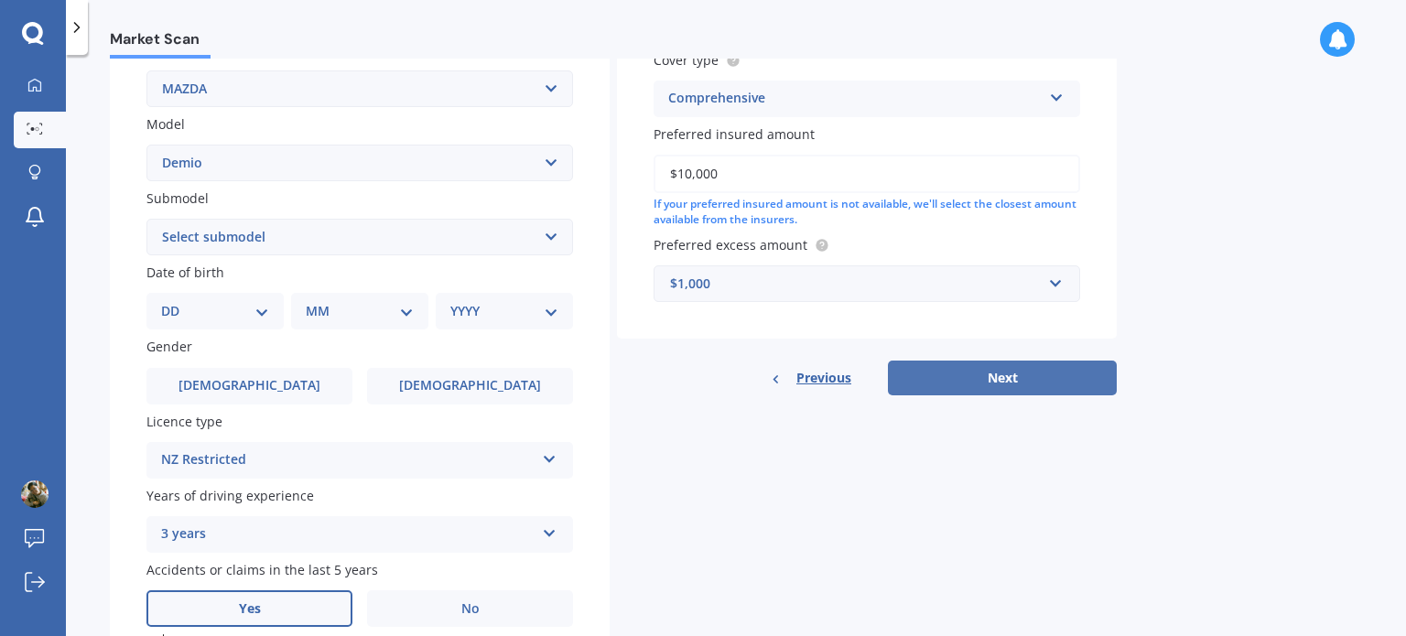
click at [939, 373] on button "Next" at bounding box center [1002, 378] width 229 height 35
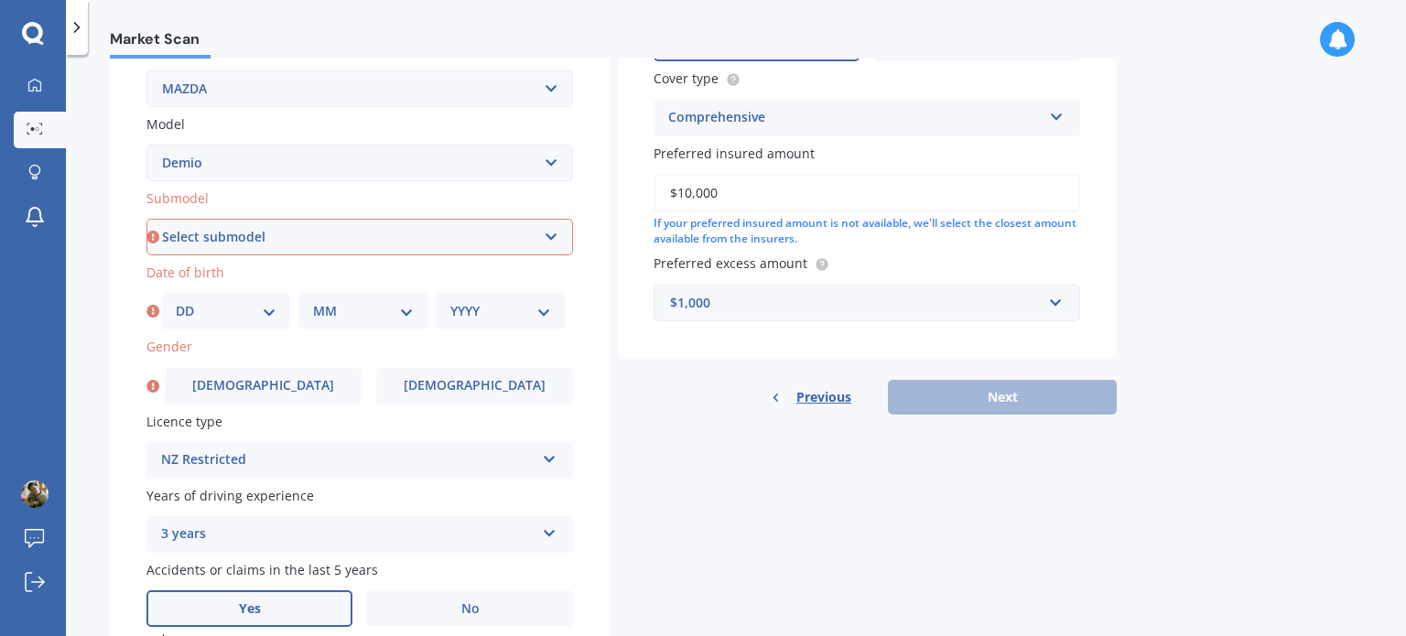
click at [222, 246] on select "Select submodel (All) Diesel Petrol XD Touring Turbo Diesel" at bounding box center [359, 237] width 427 height 37
select select "DIESEL"
click at [146, 219] on select "Select submodel (All) Diesel Petrol XD Touring Turbo Diesel" at bounding box center [359, 237] width 427 height 37
click at [242, 306] on select "DD 01 02 03 04 05 06 07 08 09 10 11 12 13 14 15 16 17 18 19 20 21 22 23 24 25 2…" at bounding box center [226, 311] width 101 height 20
select select "09"
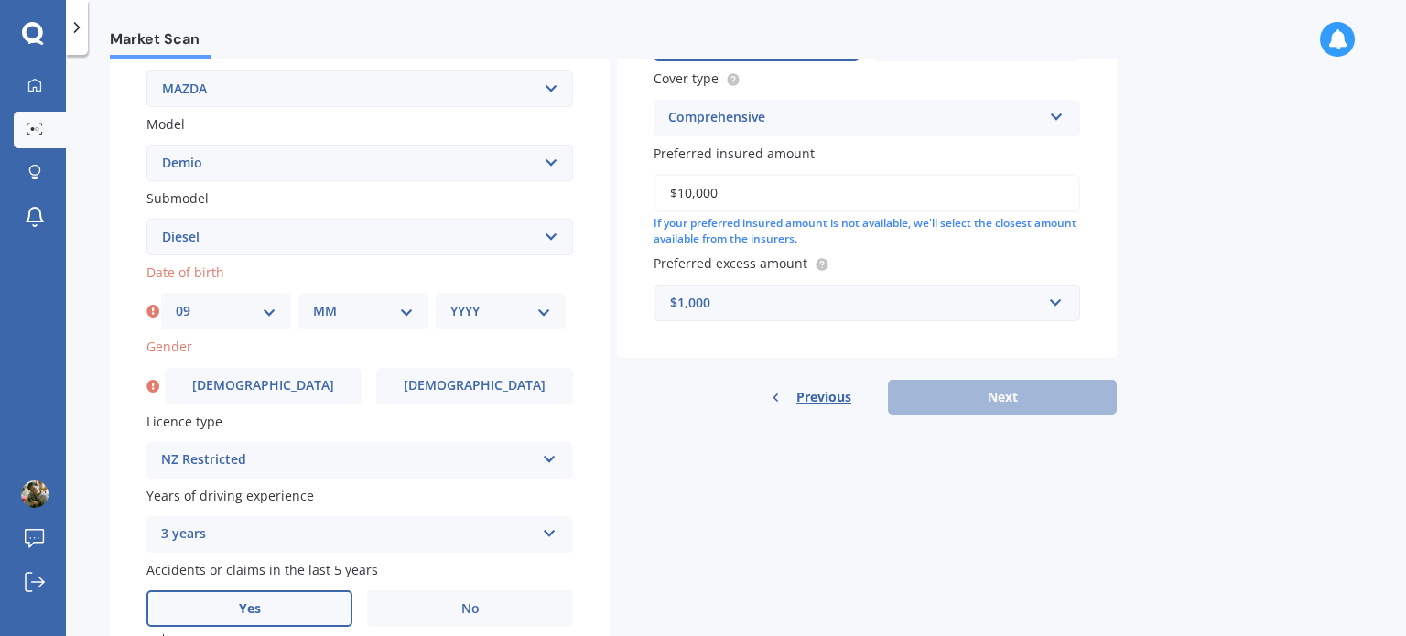
click at [176, 301] on select "DD 01 02 03 04 05 06 07 08 09 10 11 12 13 14 15 16 17 18 19 20 21 22 23 24 25 2…" at bounding box center [226, 311] width 101 height 20
click at [340, 309] on select "MM 01 02 03 04 05 06 07 08 09 10 11 12" at bounding box center [363, 311] width 101 height 20
select select "06"
click at [313, 301] on select "MM 01 02 03 04 05 06 07 08 09 10 11 12" at bounding box center [363, 311] width 101 height 20
click at [483, 317] on select "YYYY 2025 2024 2023 2022 2021 2020 2019 2018 2017 2016 2015 2014 2013 2012 2011…" at bounding box center [500, 311] width 101 height 20
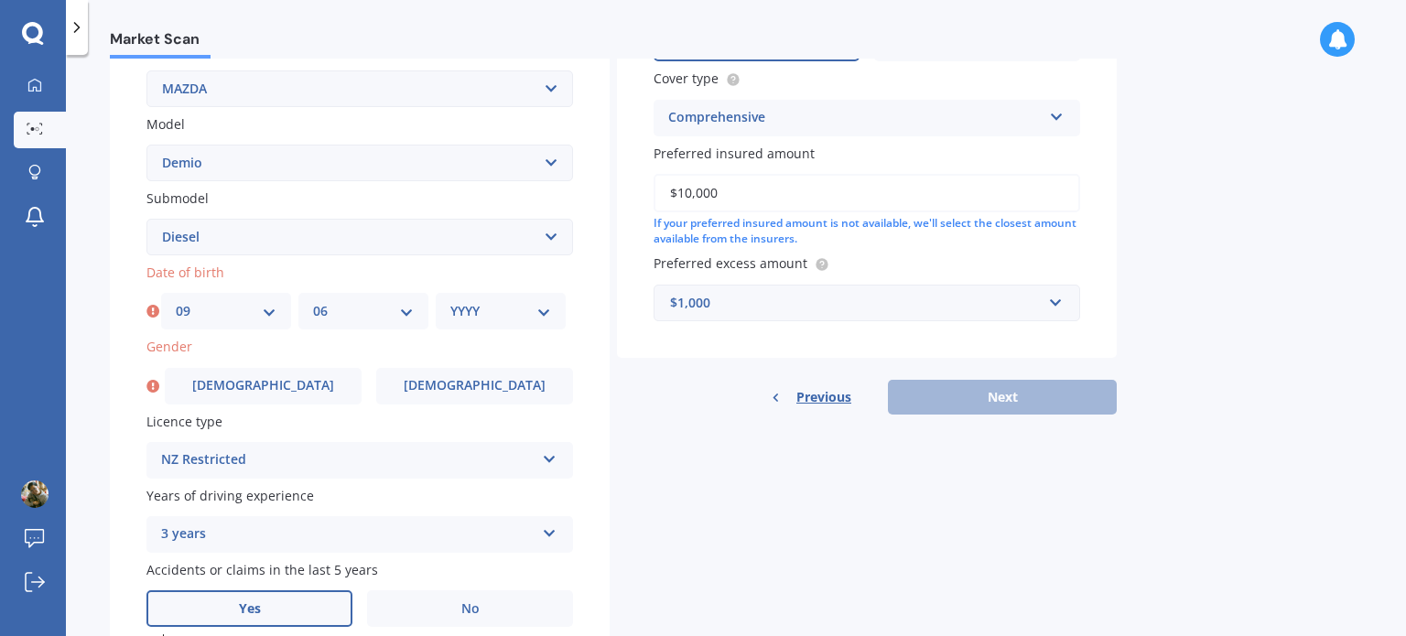
select select "1999"
click at [450, 301] on select "YYYY 2025 2024 2023 2022 2021 2020 2019 2018 2017 2016 2015 2014 2013 2012 2011…" at bounding box center [500, 311] width 101 height 20
click at [326, 385] on label "[DEMOGRAPHIC_DATA]" at bounding box center [263, 386] width 197 height 37
click at [0, 0] on input "[DEMOGRAPHIC_DATA]" at bounding box center [0, 0] width 0 height 0
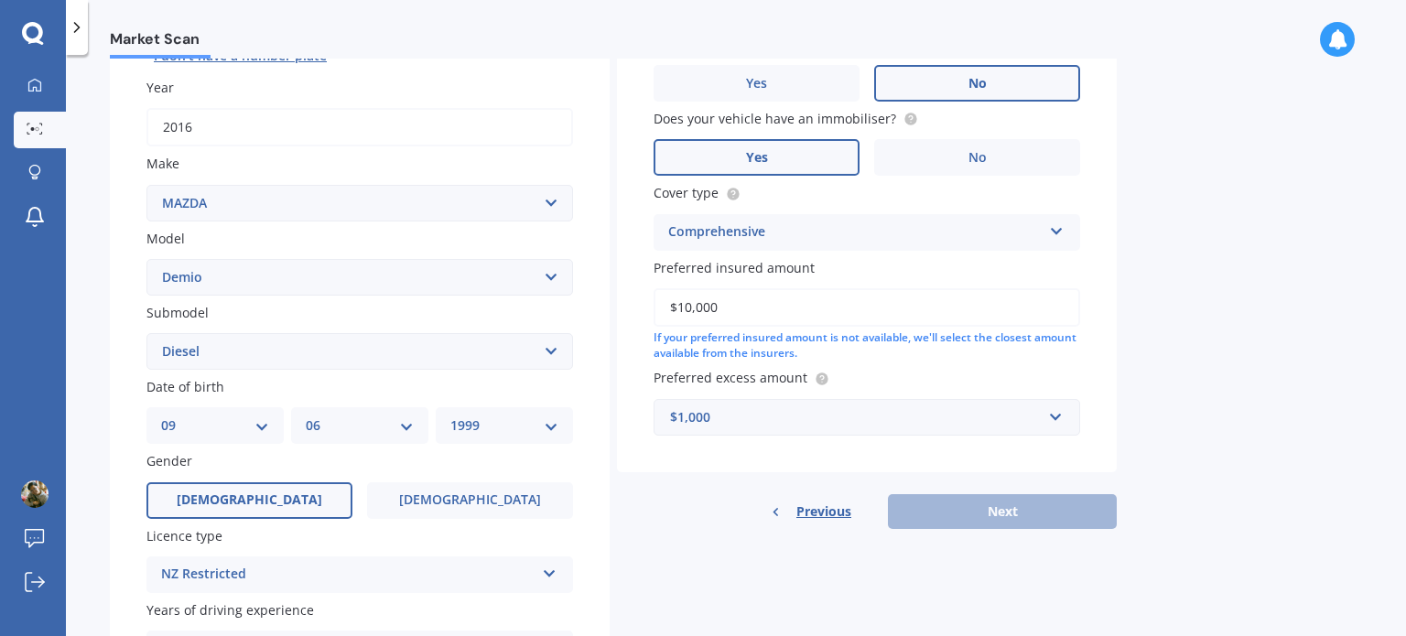
scroll to position [91, 0]
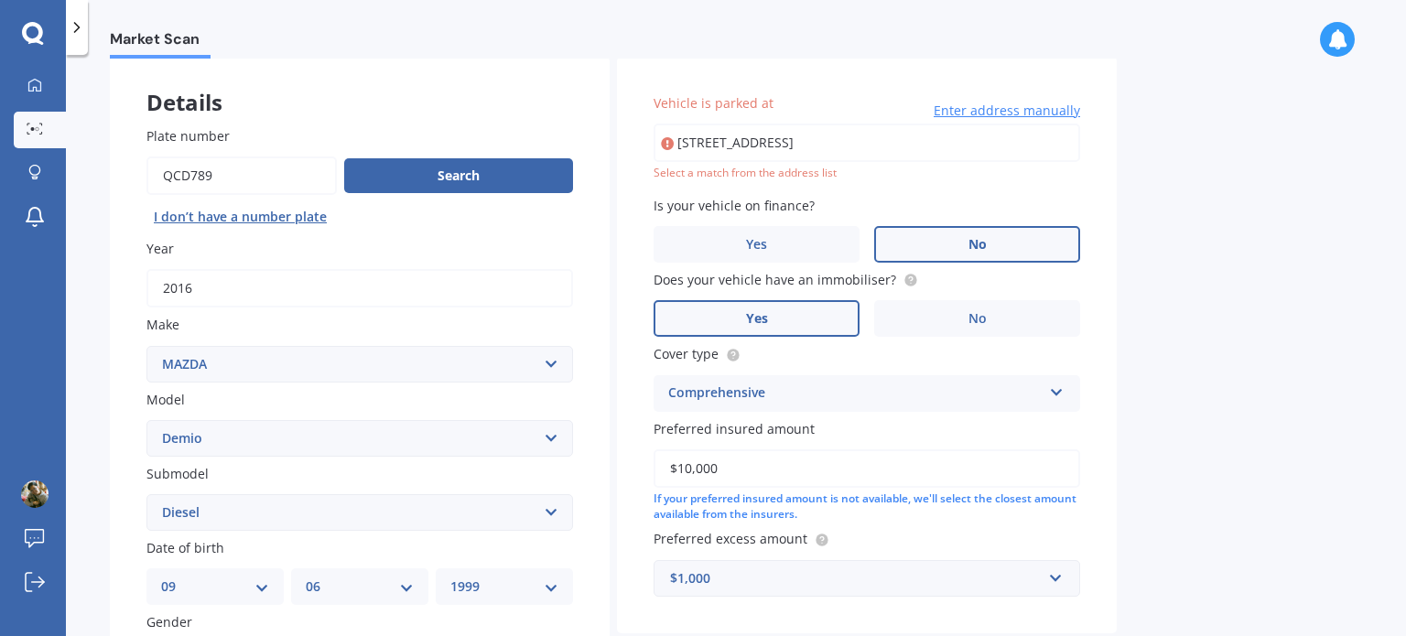
click at [1040, 144] on input "[STREET_ADDRESS]" at bounding box center [867, 143] width 427 height 38
drag, startPoint x: 985, startPoint y: 135, endPoint x: 934, endPoint y: 136, distance: 51.3
click at [934, 136] on input "[STREET_ADDRESS]" at bounding box center [867, 143] width 427 height 38
click at [923, 152] on input "[STREET_ADDRESS]" at bounding box center [867, 143] width 427 height 38
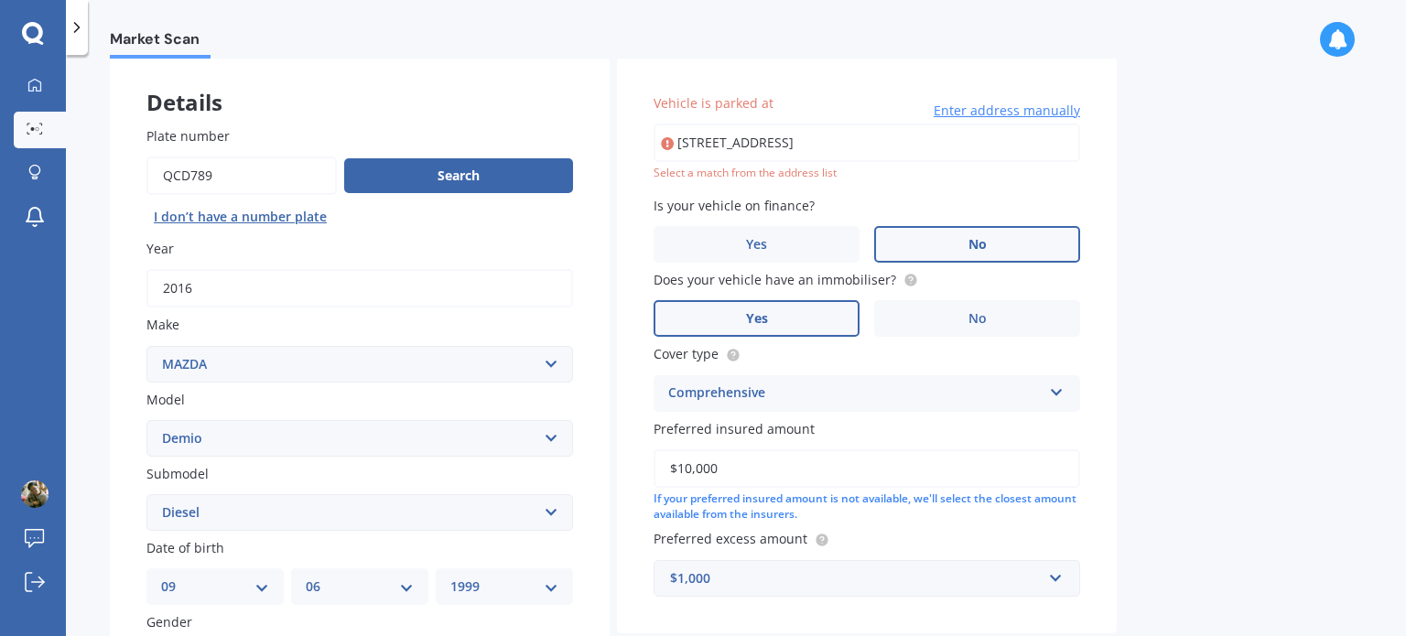
drag, startPoint x: 924, startPoint y: 142, endPoint x: 870, endPoint y: 136, distance: 54.3
click at [870, 136] on input "[STREET_ADDRESS]" at bounding box center [867, 143] width 427 height 38
type input "[STREET_ADDRESS]"
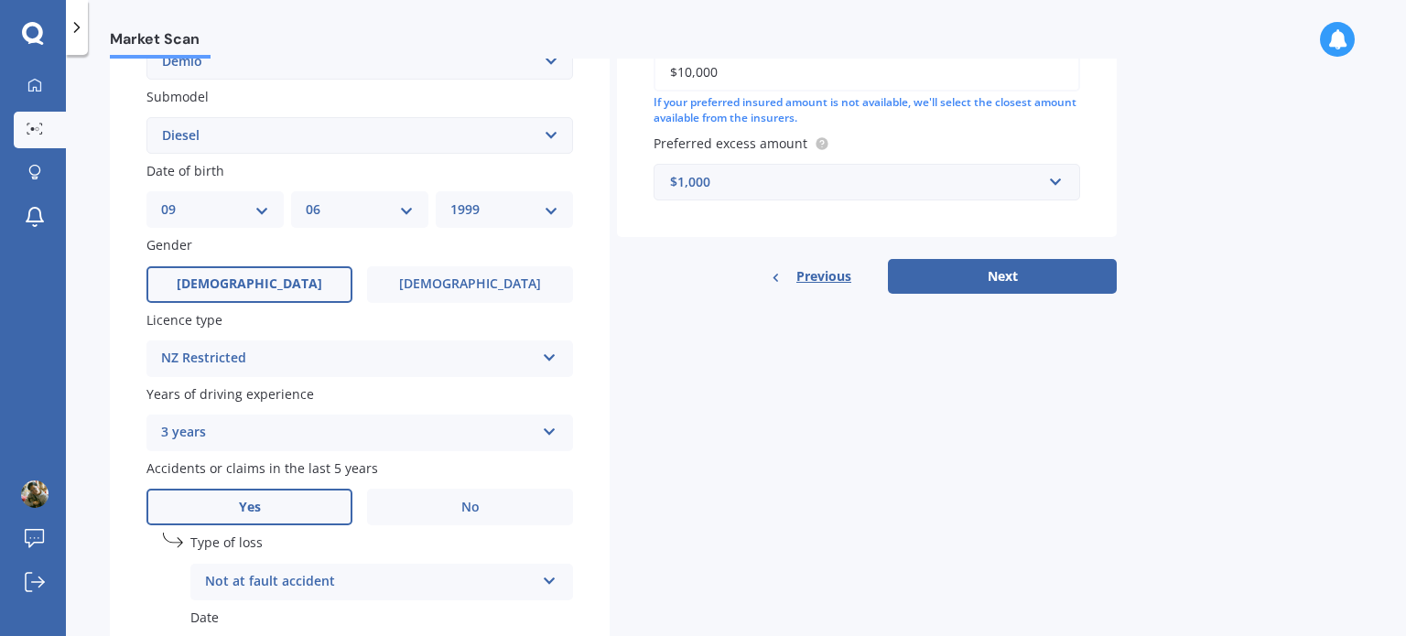
scroll to position [640, 0]
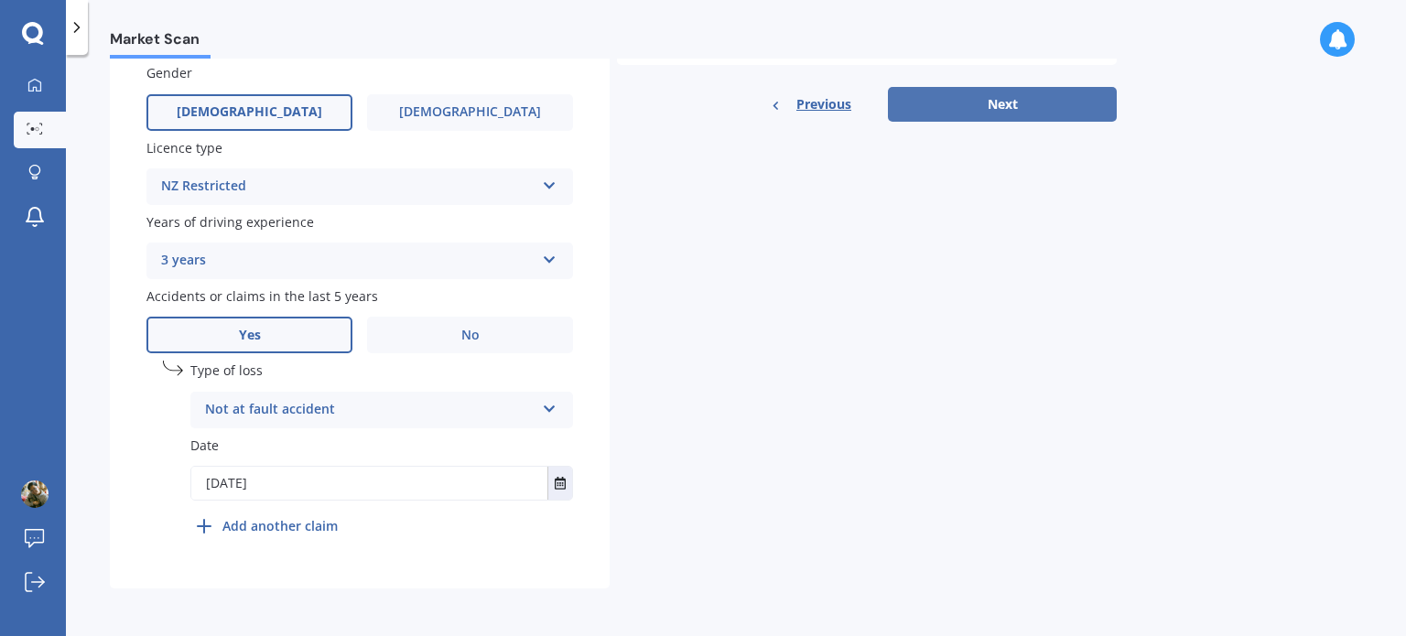
click at [965, 103] on button "Next" at bounding box center [1002, 104] width 229 height 35
select select "09"
select select "06"
select select "1999"
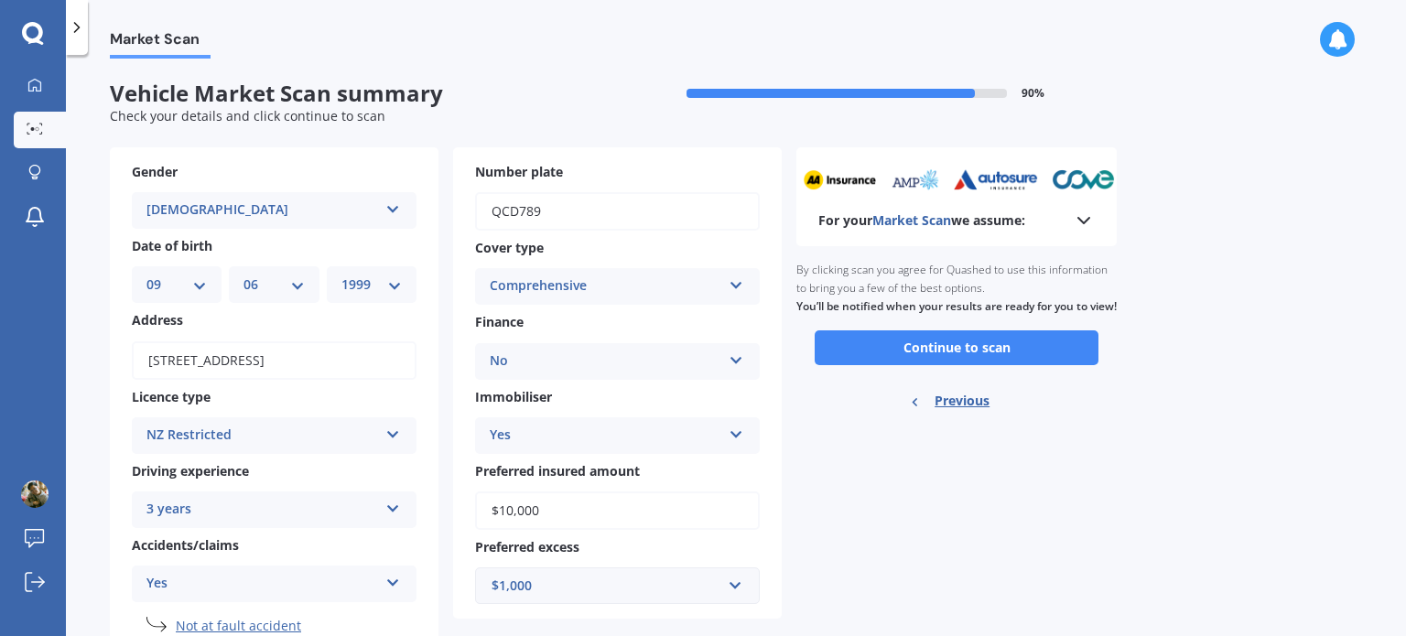
scroll to position [0, 0]
click at [1082, 221] on icon at bounding box center [1084, 221] width 22 height 22
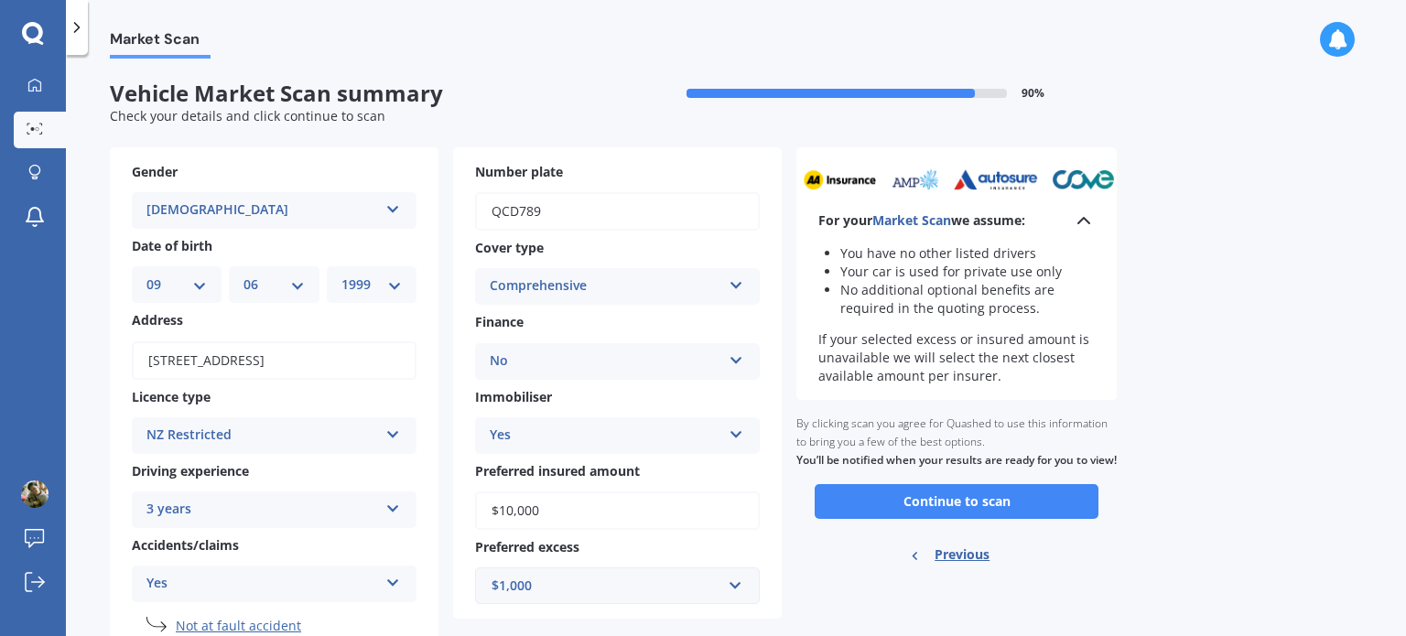
click at [1082, 221] on icon at bounding box center [1084, 221] width 22 height 22
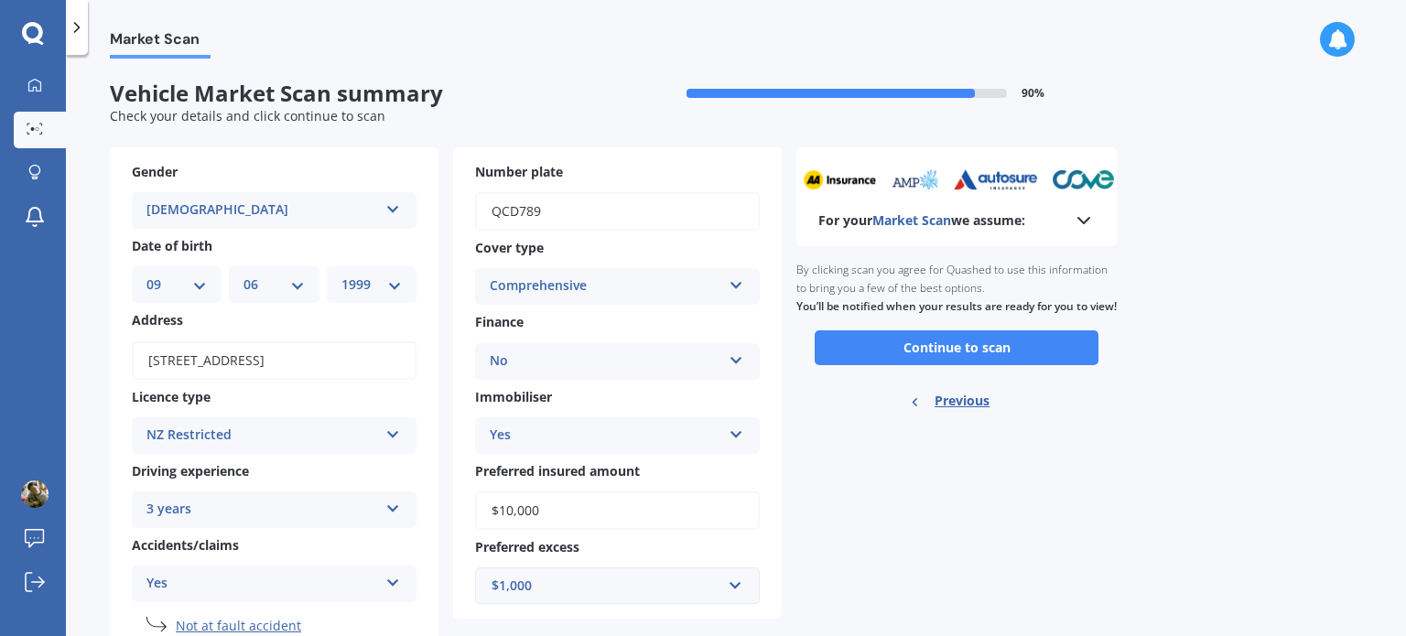
click at [1025, 218] on b "For your Market Scan we assume:" at bounding box center [921, 220] width 207 height 18
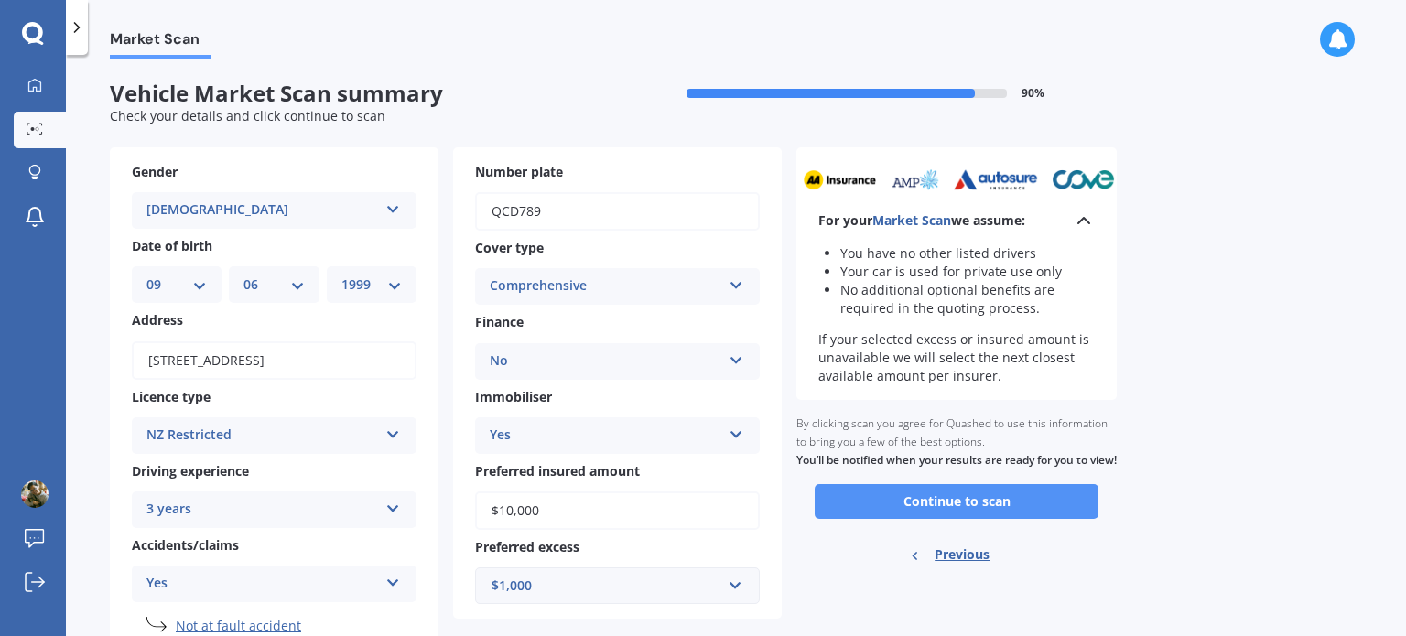
click at [929, 514] on button "Continue to scan" at bounding box center [957, 501] width 284 height 35
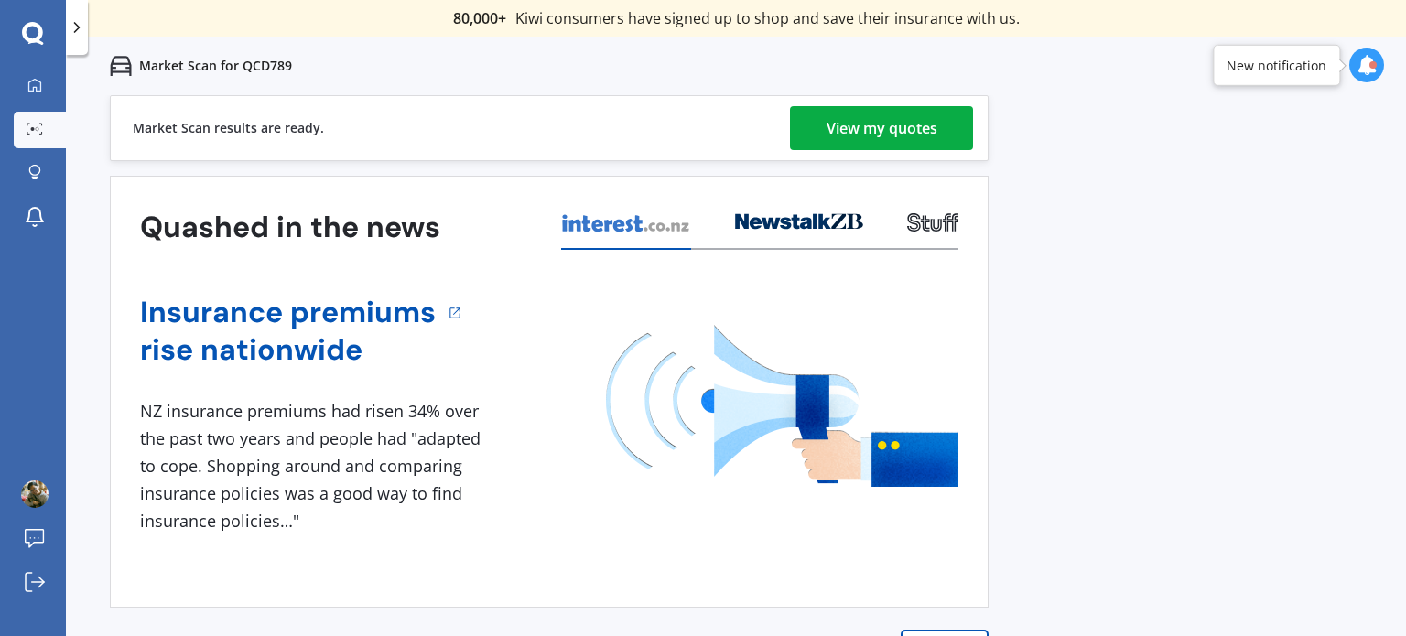
click at [807, 123] on link "View my quotes" at bounding box center [881, 128] width 183 height 44
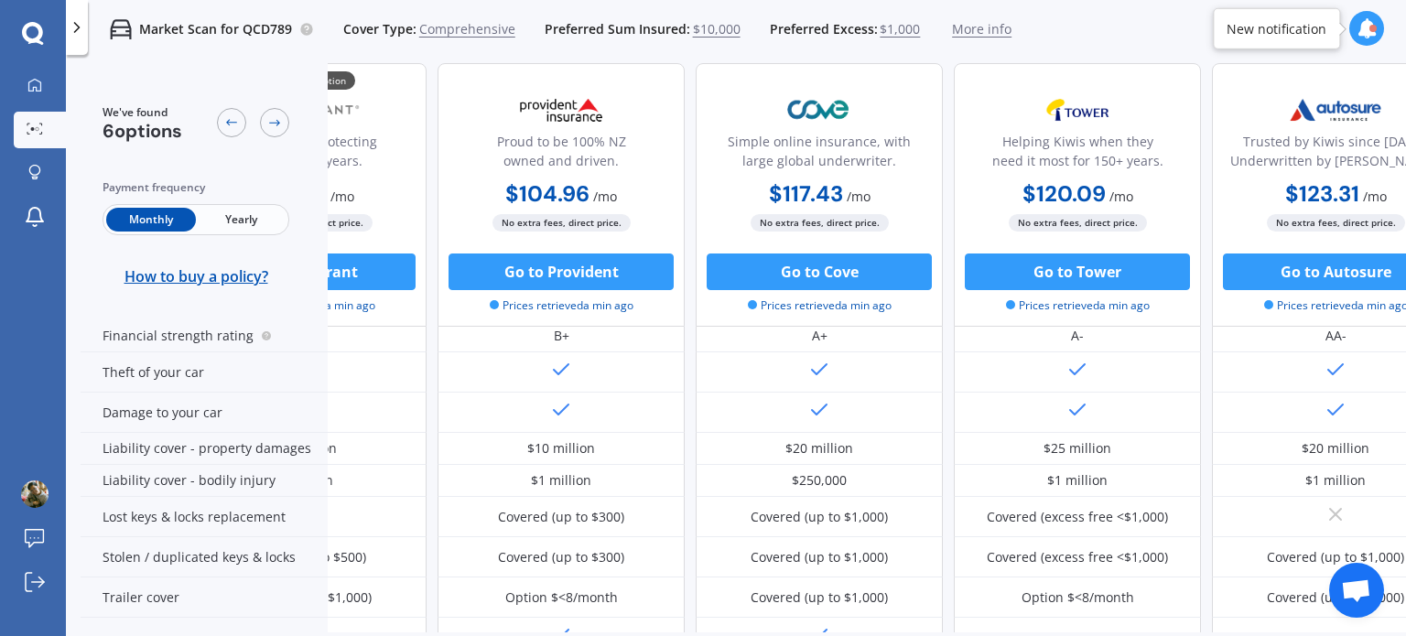
scroll to position [212, 0]
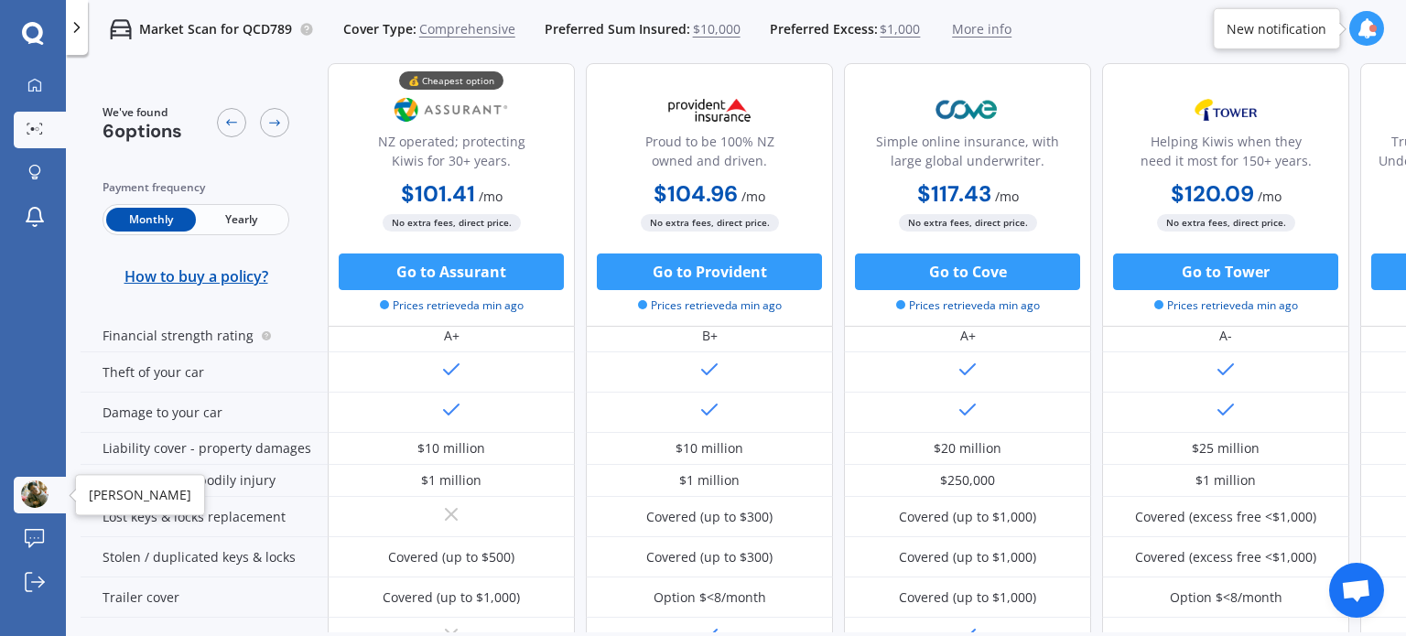
click at [30, 503] on img at bounding box center [34, 494] width 27 height 27
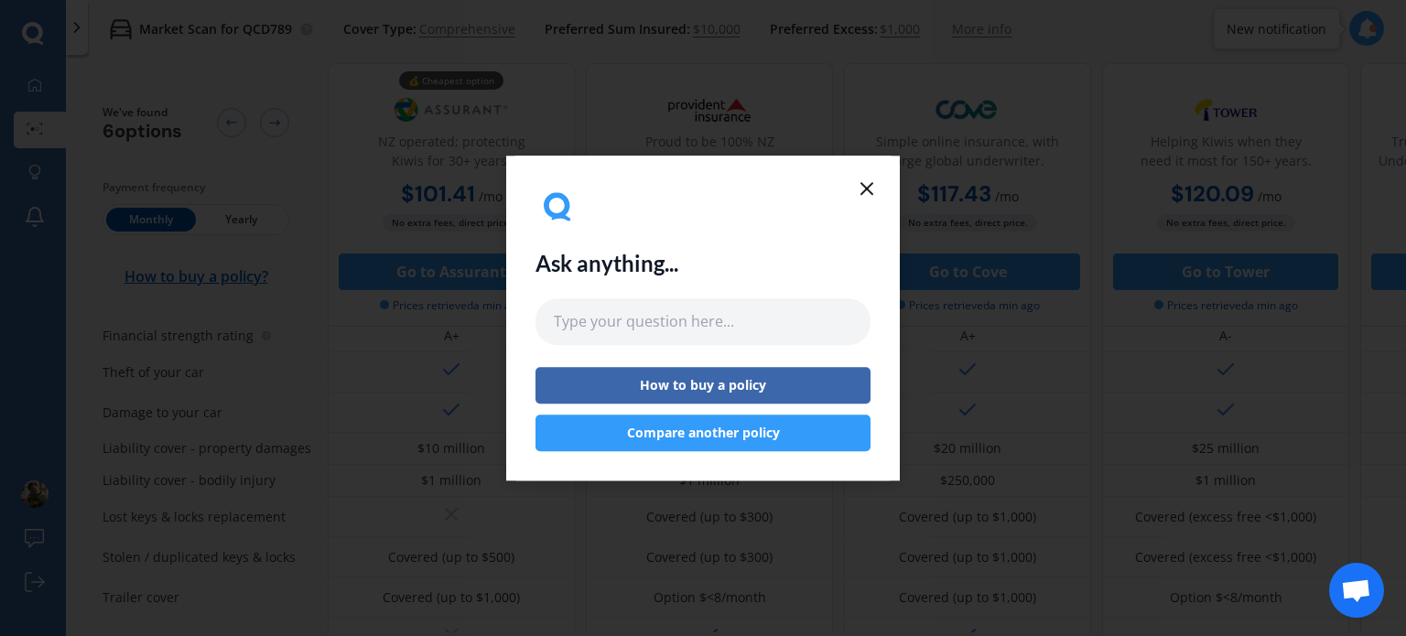
click at [870, 194] on icon at bounding box center [867, 189] width 22 height 22
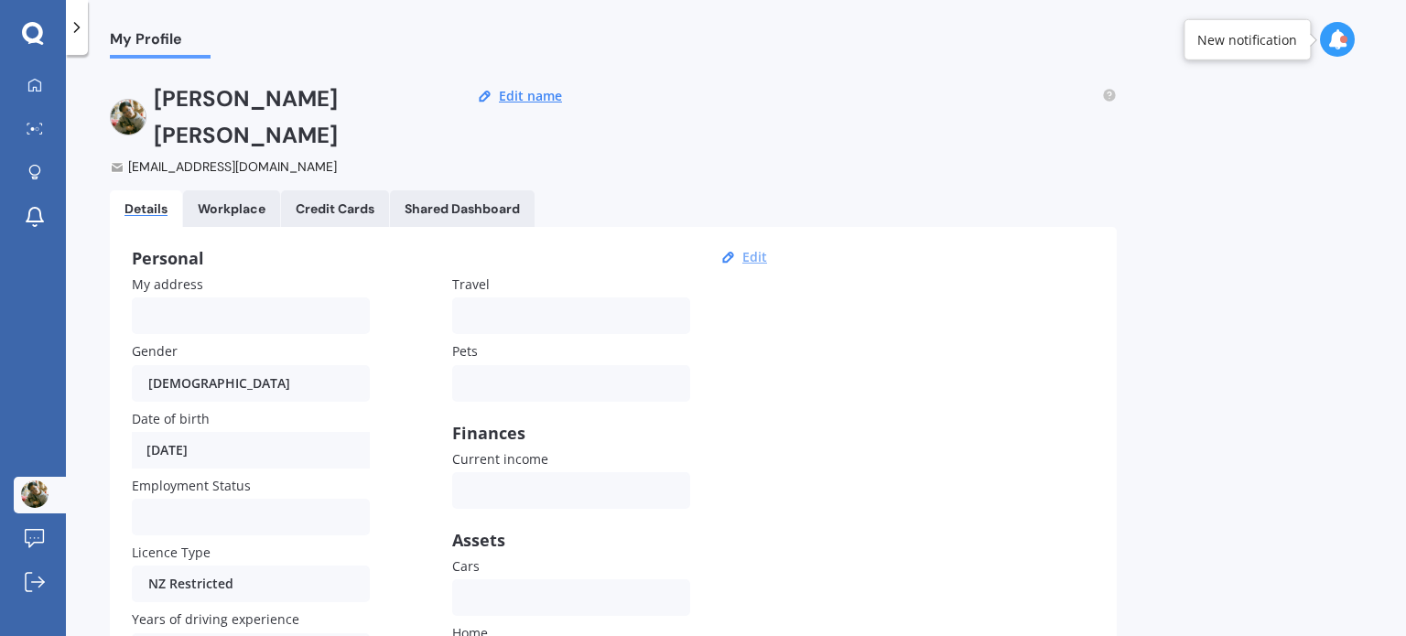
click at [745, 249] on button "Edit" at bounding box center [755, 257] width 36 height 16
select select "09"
select select "06"
select select "1999"
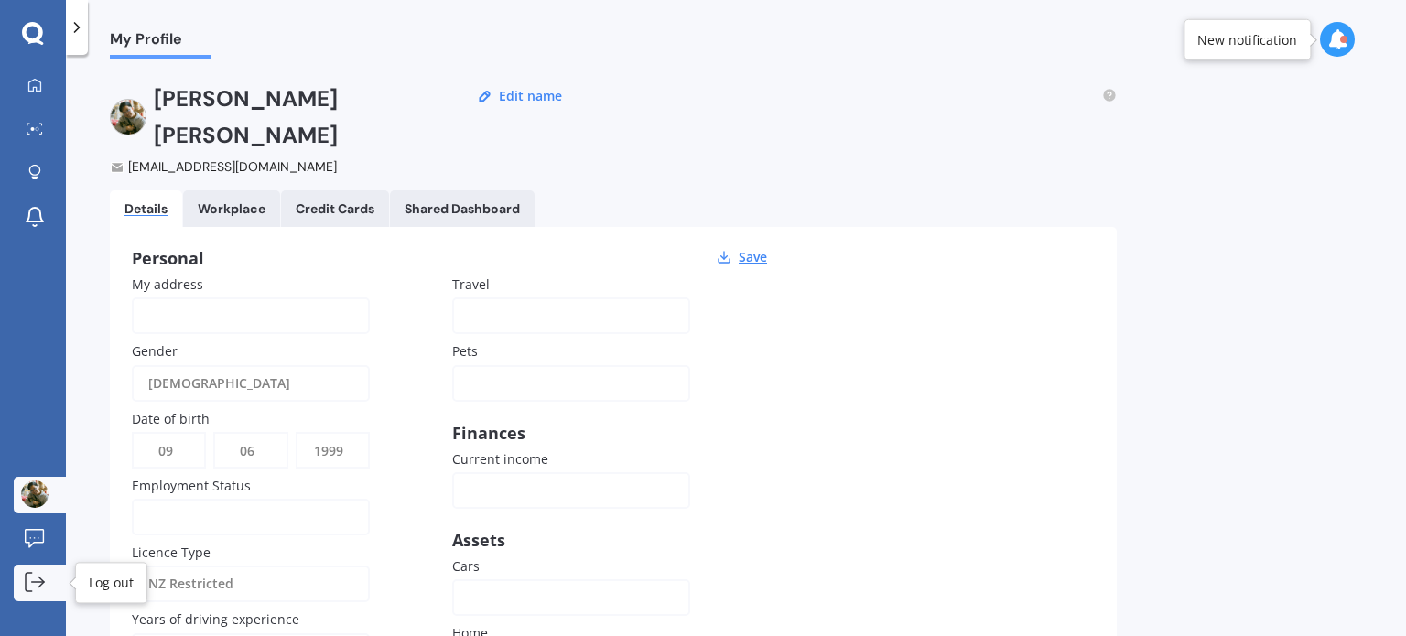
click at [40, 587] on icon at bounding box center [35, 582] width 20 height 20
